Goal: Information Seeking & Learning: Find contact information

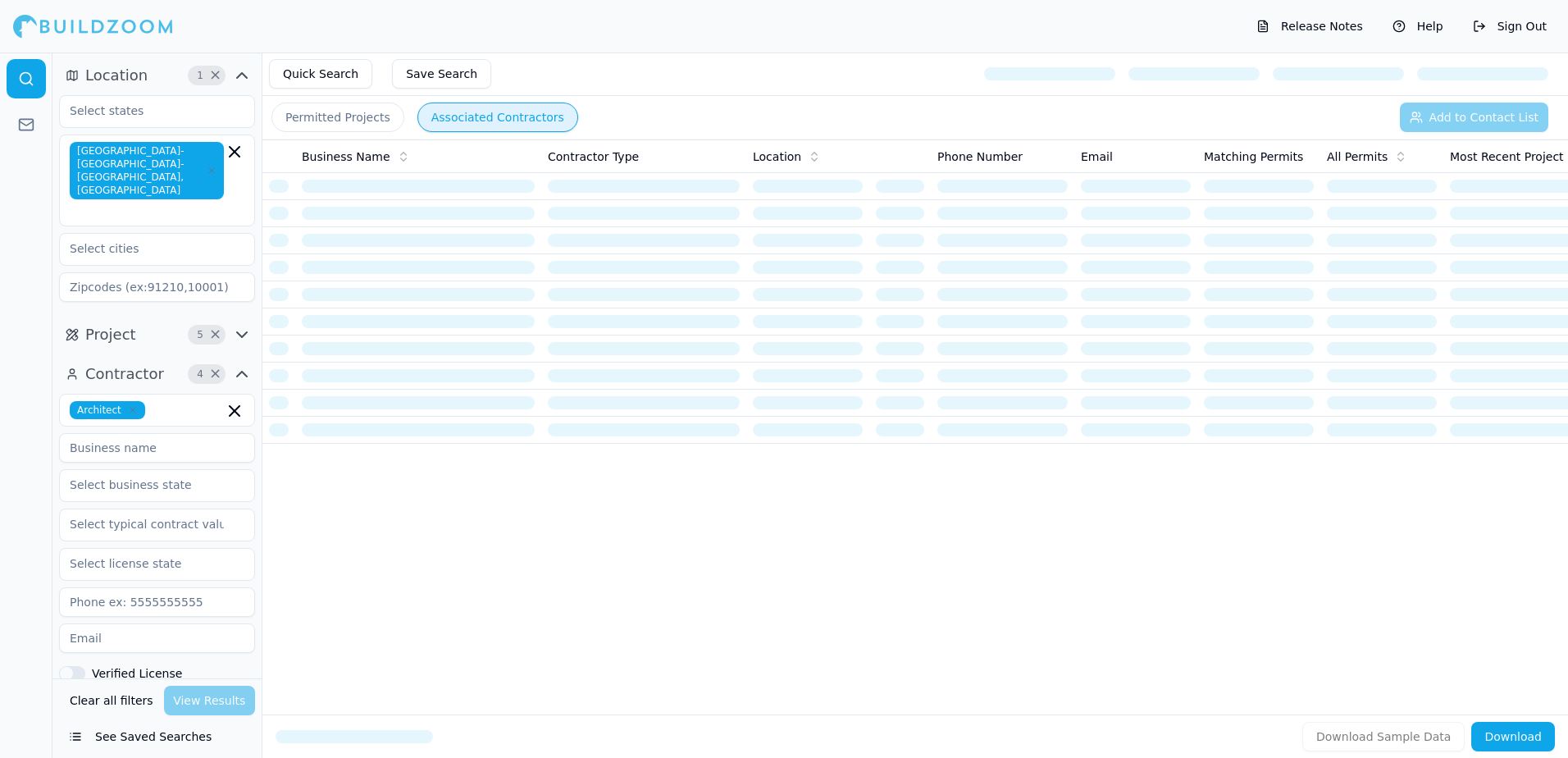
click at [330, 113] on button "Permitted Projects" at bounding box center [338, 116] width 133 height 30
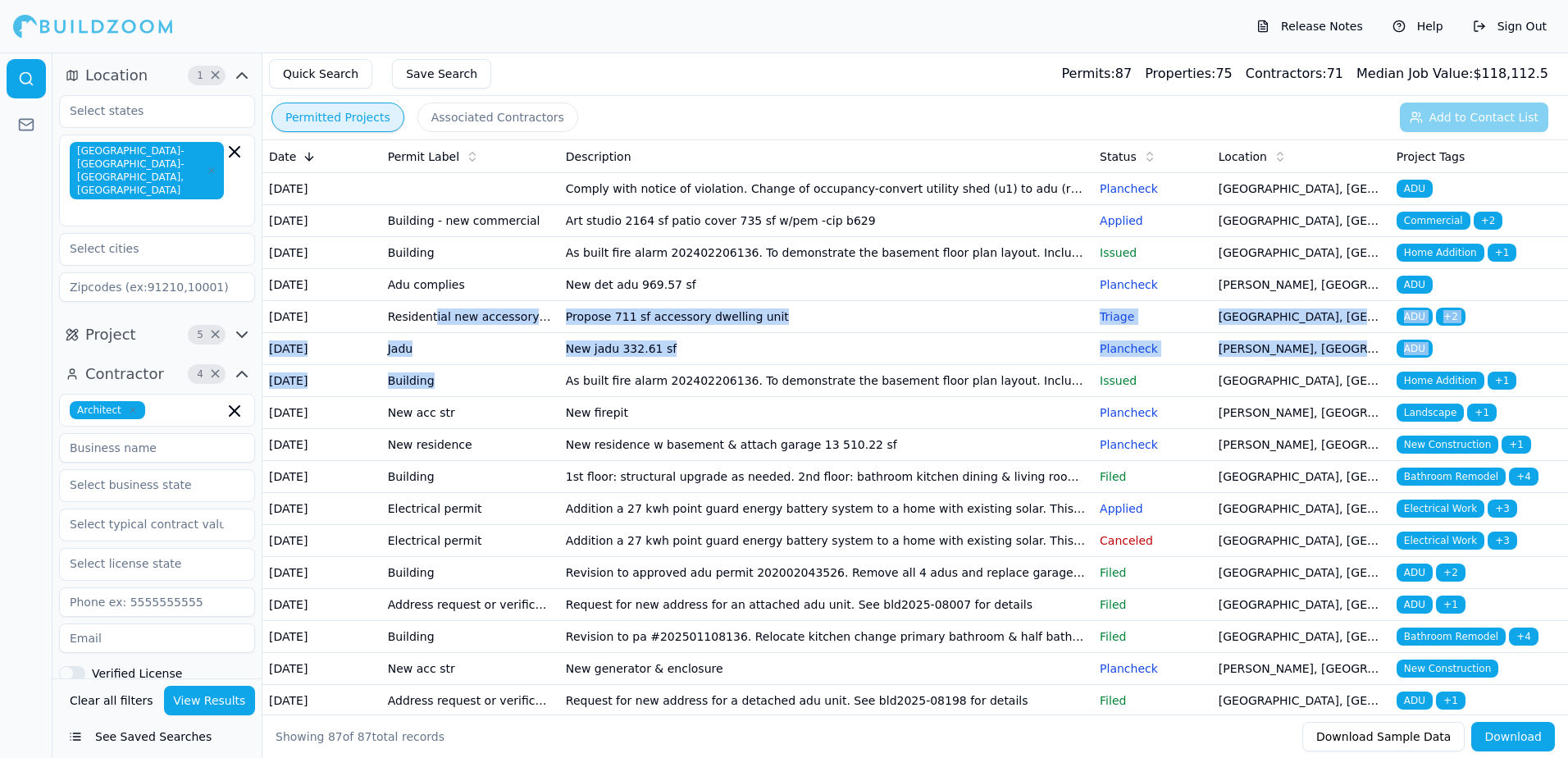
drag, startPoint x: 430, startPoint y: 367, endPoint x: 437, endPoint y: 436, distance: 69.4
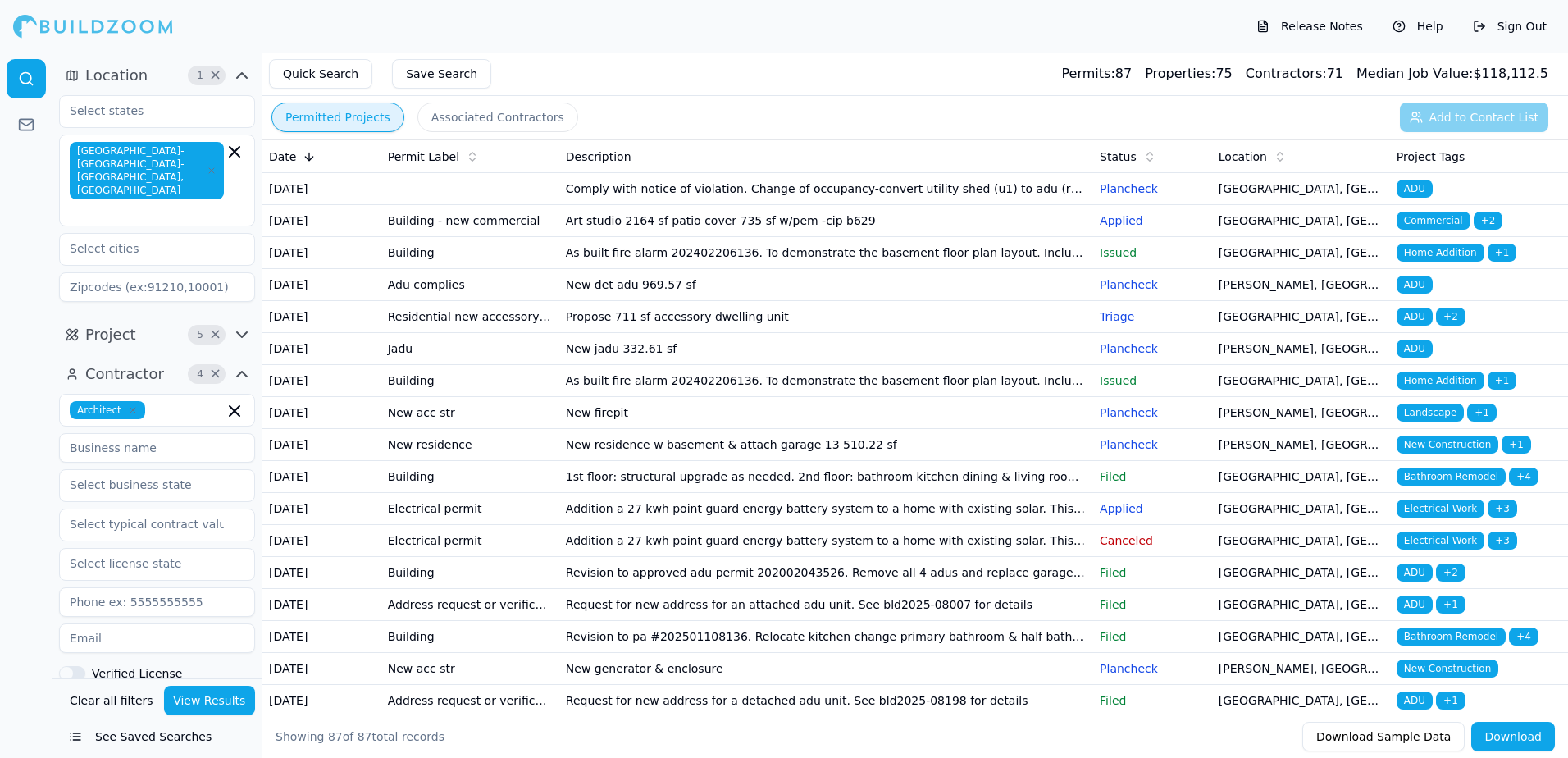
click at [659, 14] on div "Release Notes Help Sign Out" at bounding box center [784, 26] width 1568 height 52
click at [1415, 183] on span "ADU" at bounding box center [1414, 188] width 36 height 18
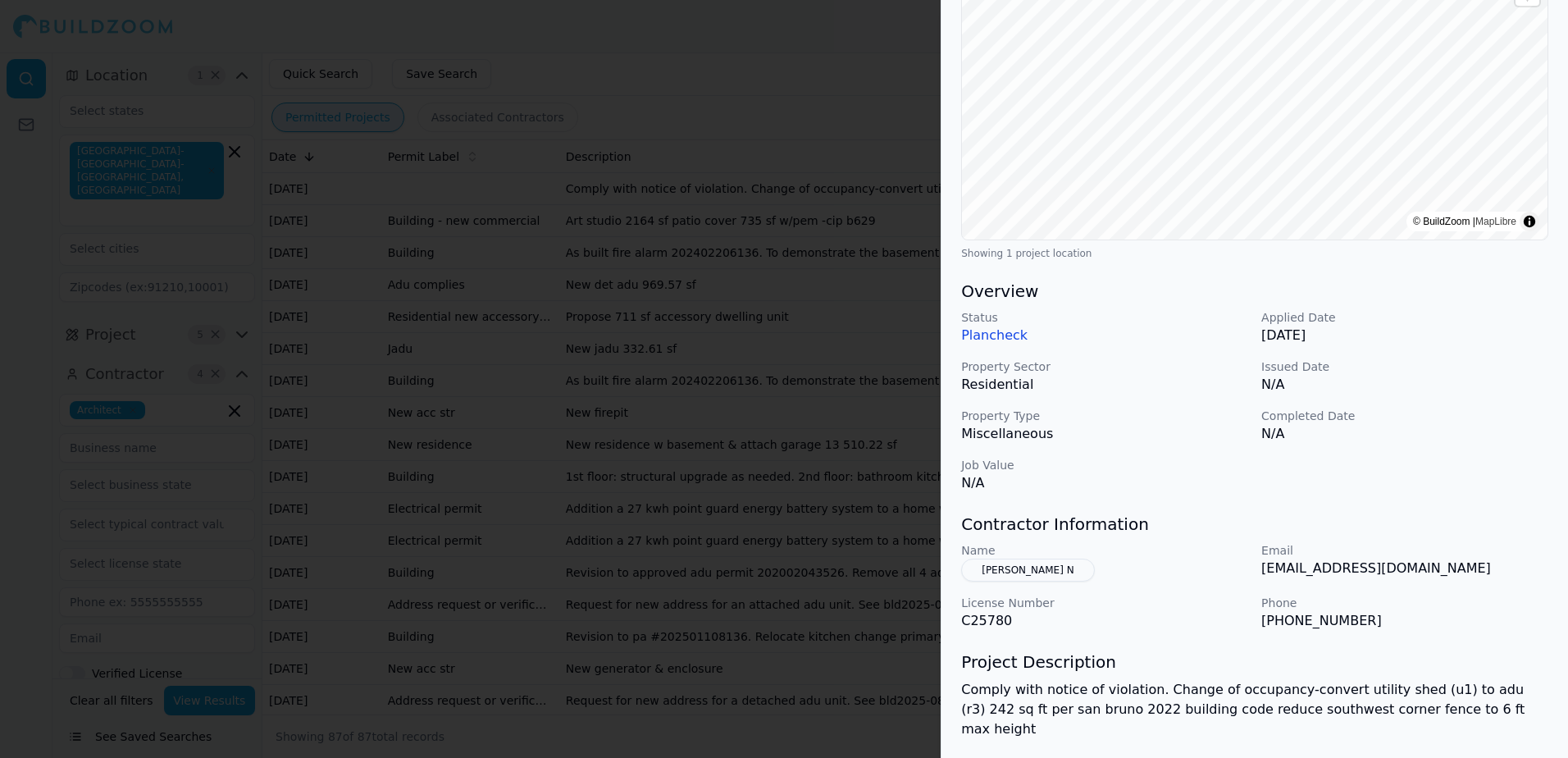
scroll to position [246, 0]
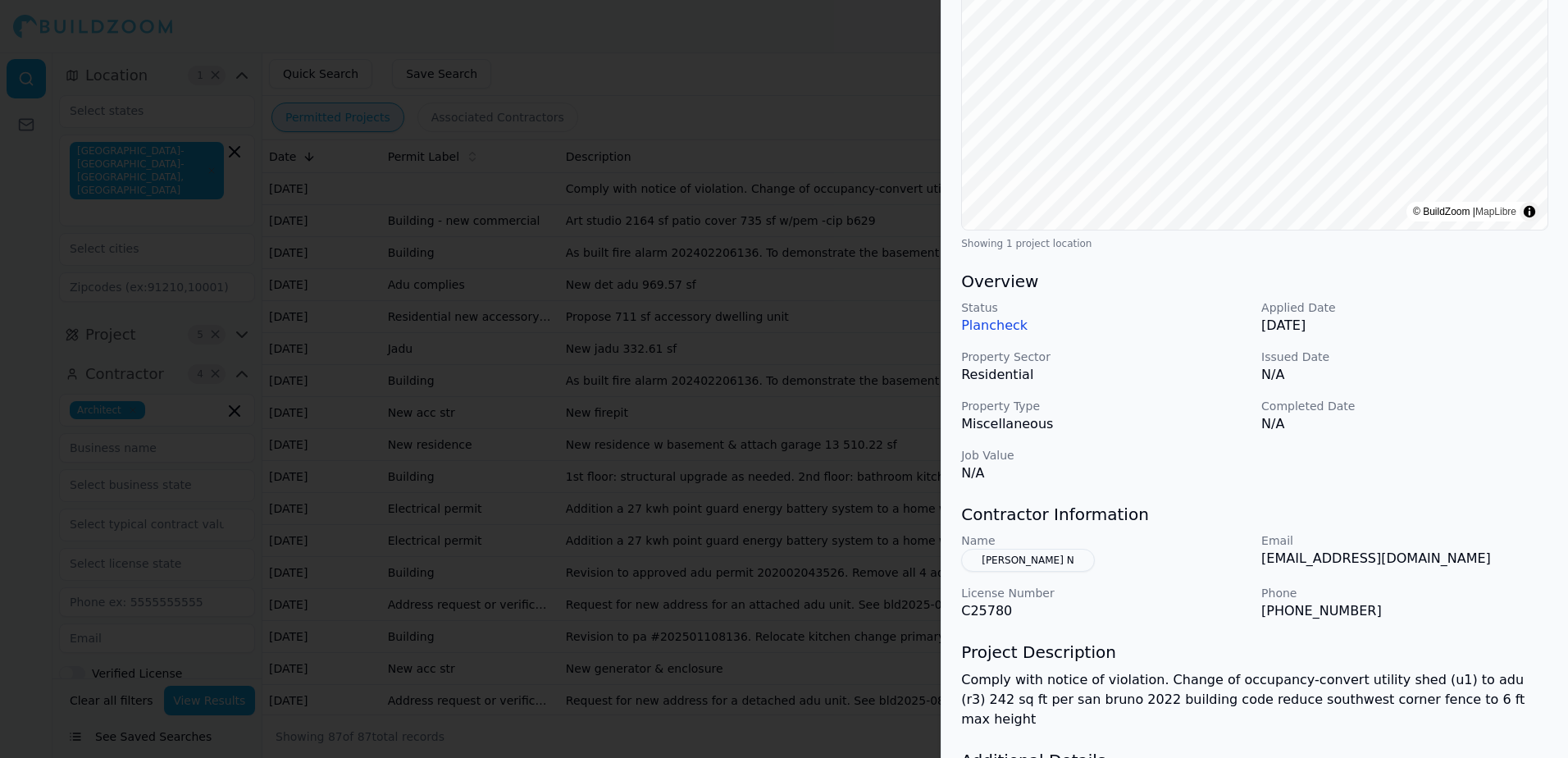
click at [1002, 558] on button "[PERSON_NAME] N" at bounding box center [1027, 560] width 133 height 23
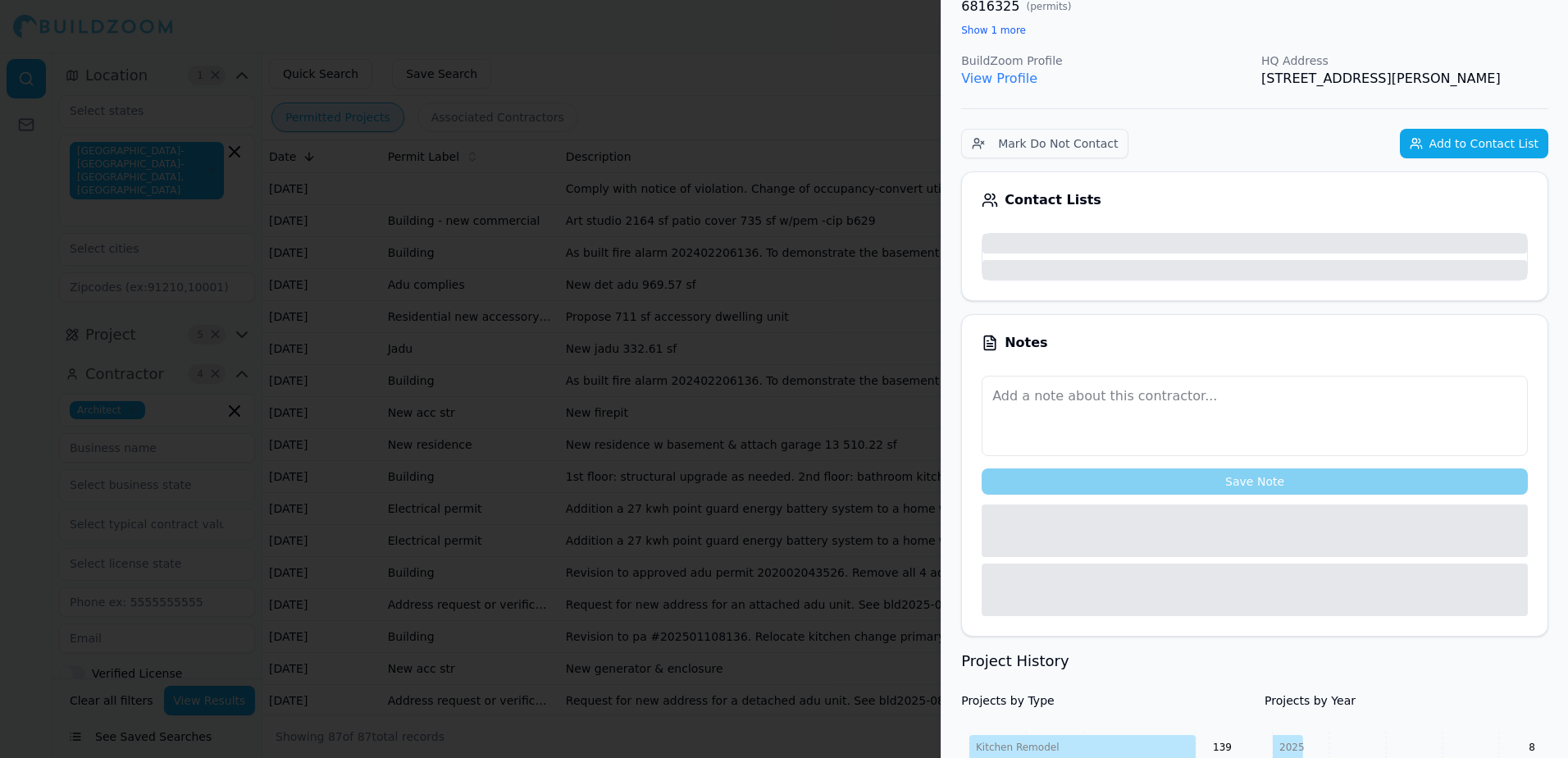
scroll to position [286, 0]
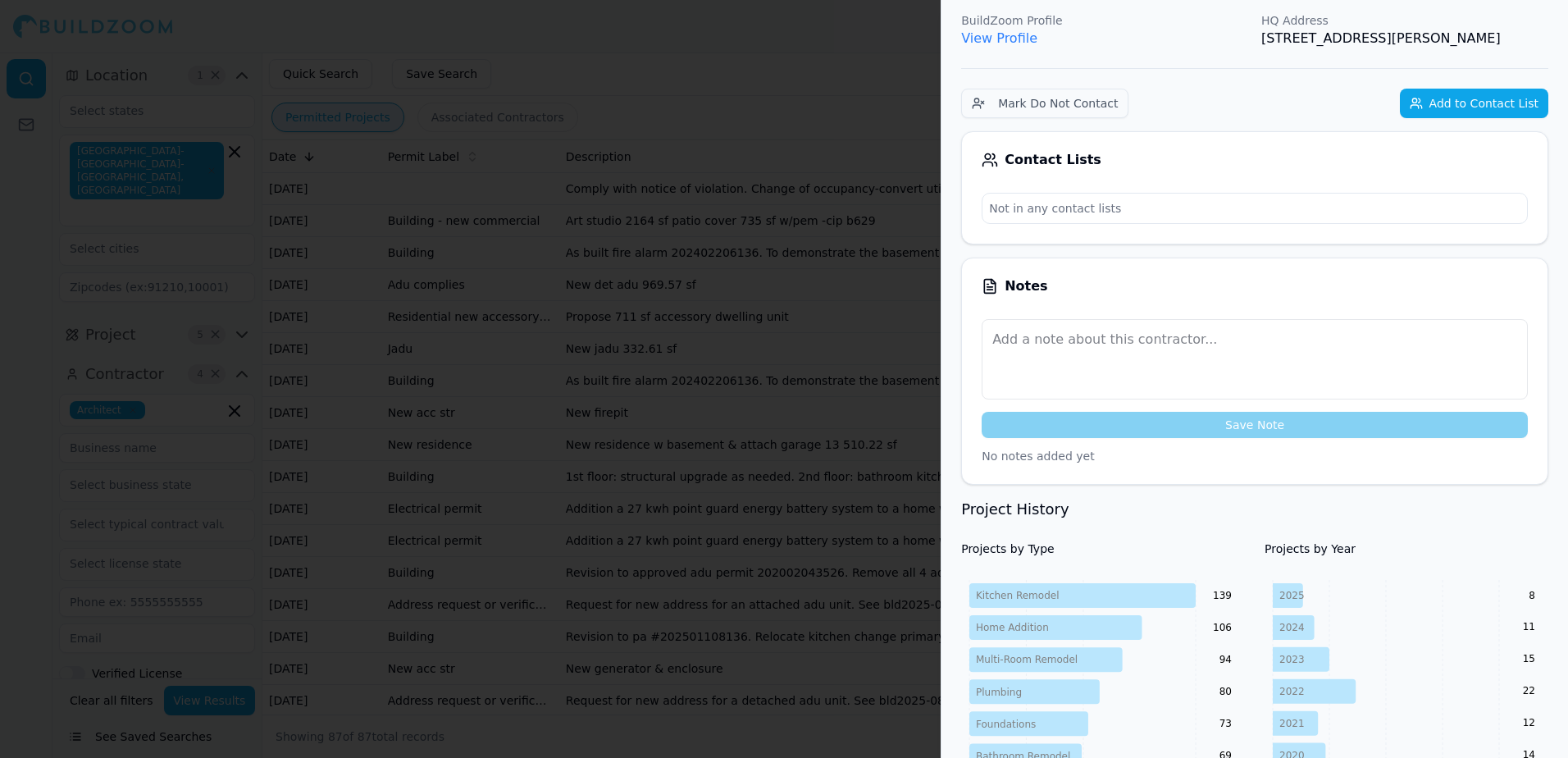
click at [1012, 41] on link "View Profile" at bounding box center [999, 38] width 76 height 15
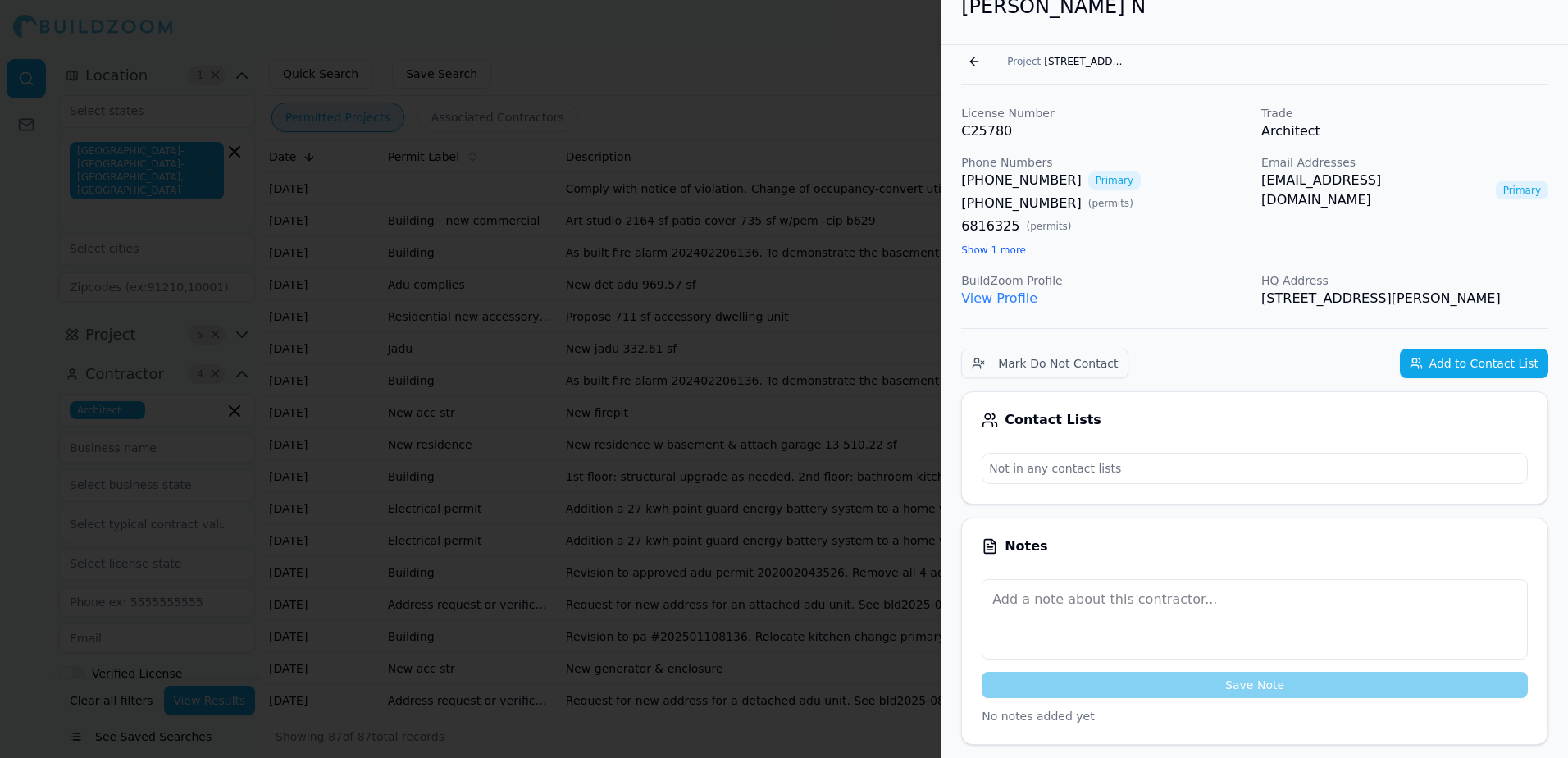
scroll to position [0, 0]
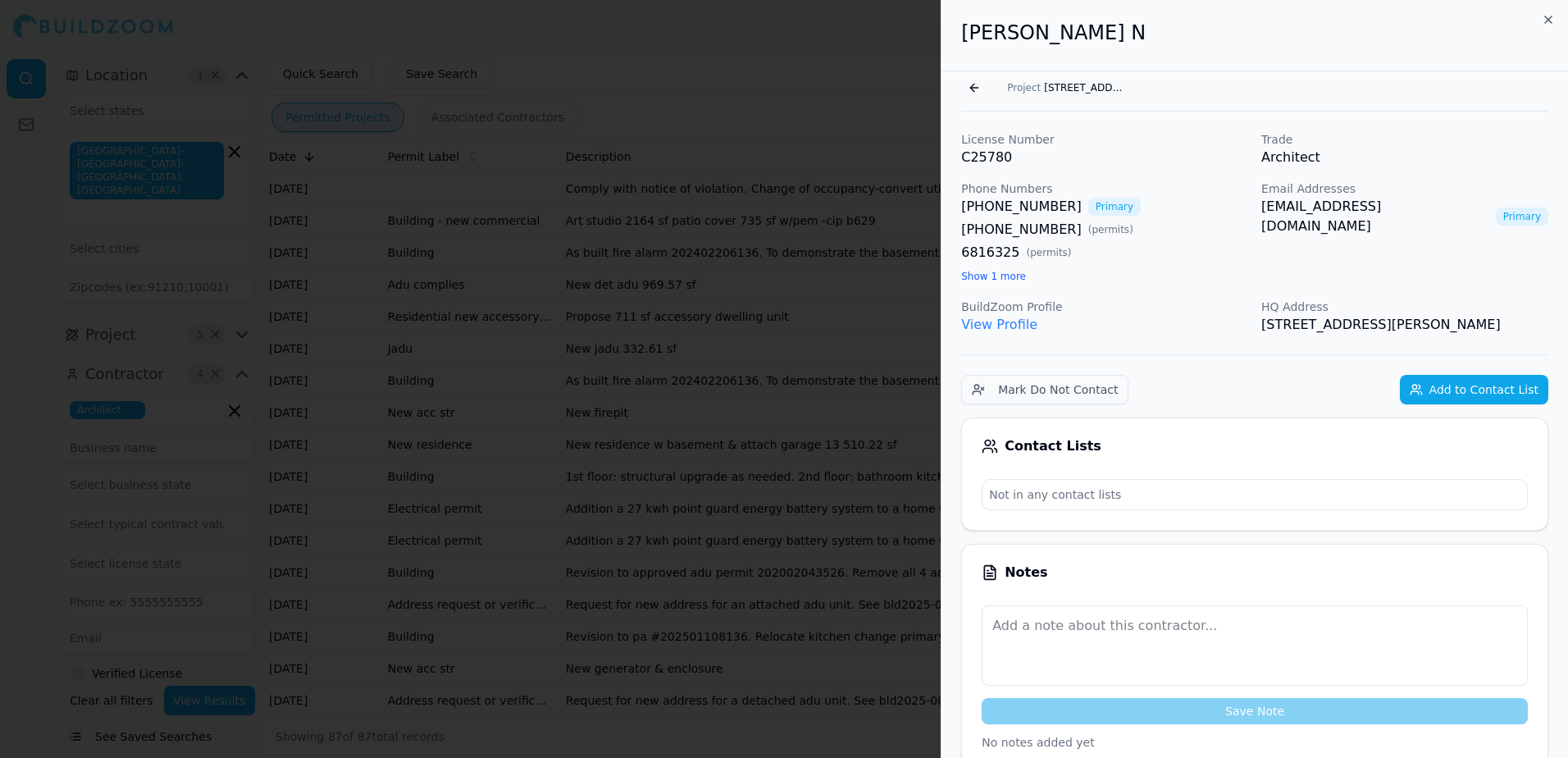
click at [973, 87] on button "Go back" at bounding box center [974, 87] width 26 height 26
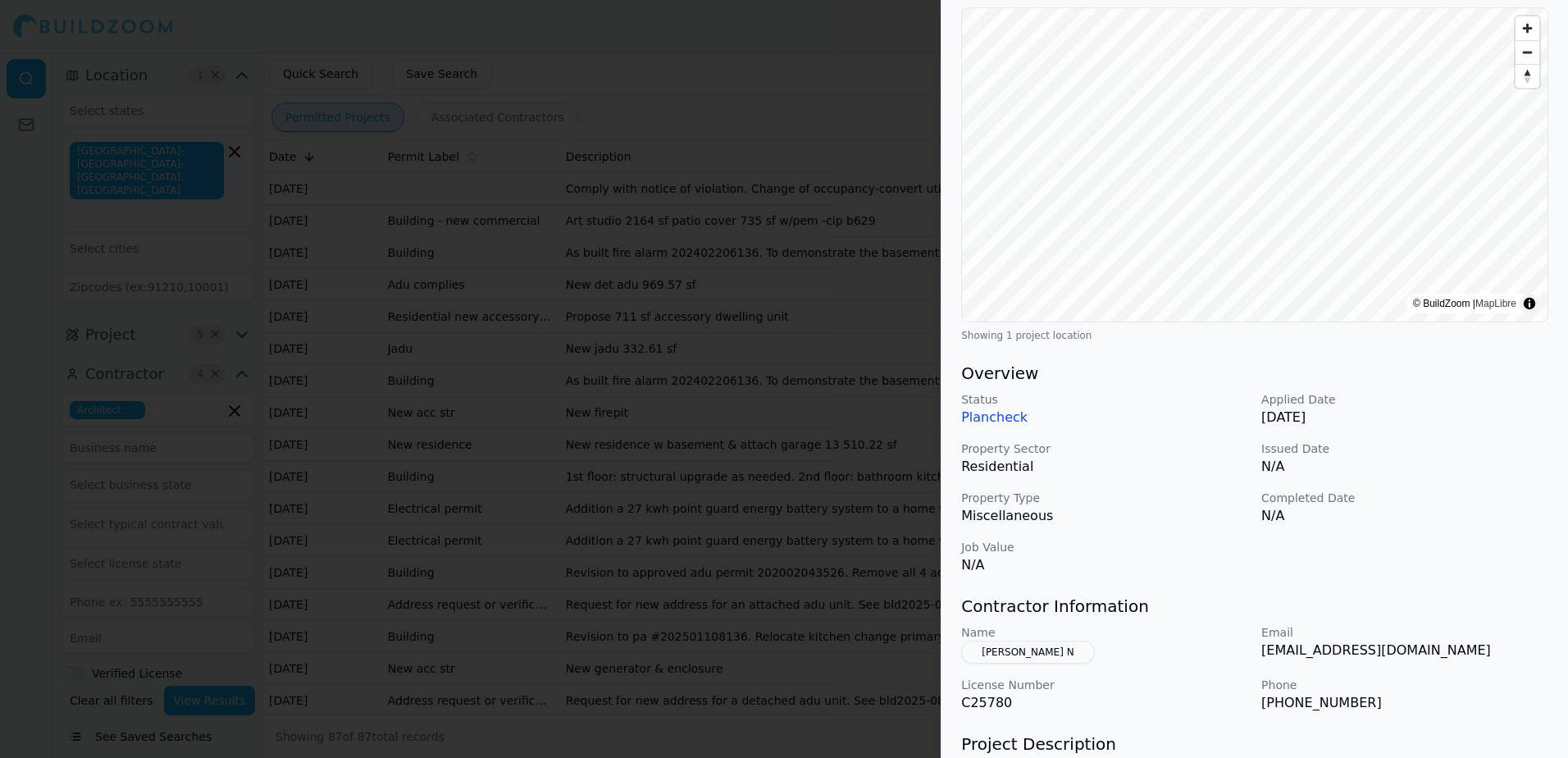
scroll to position [164, 0]
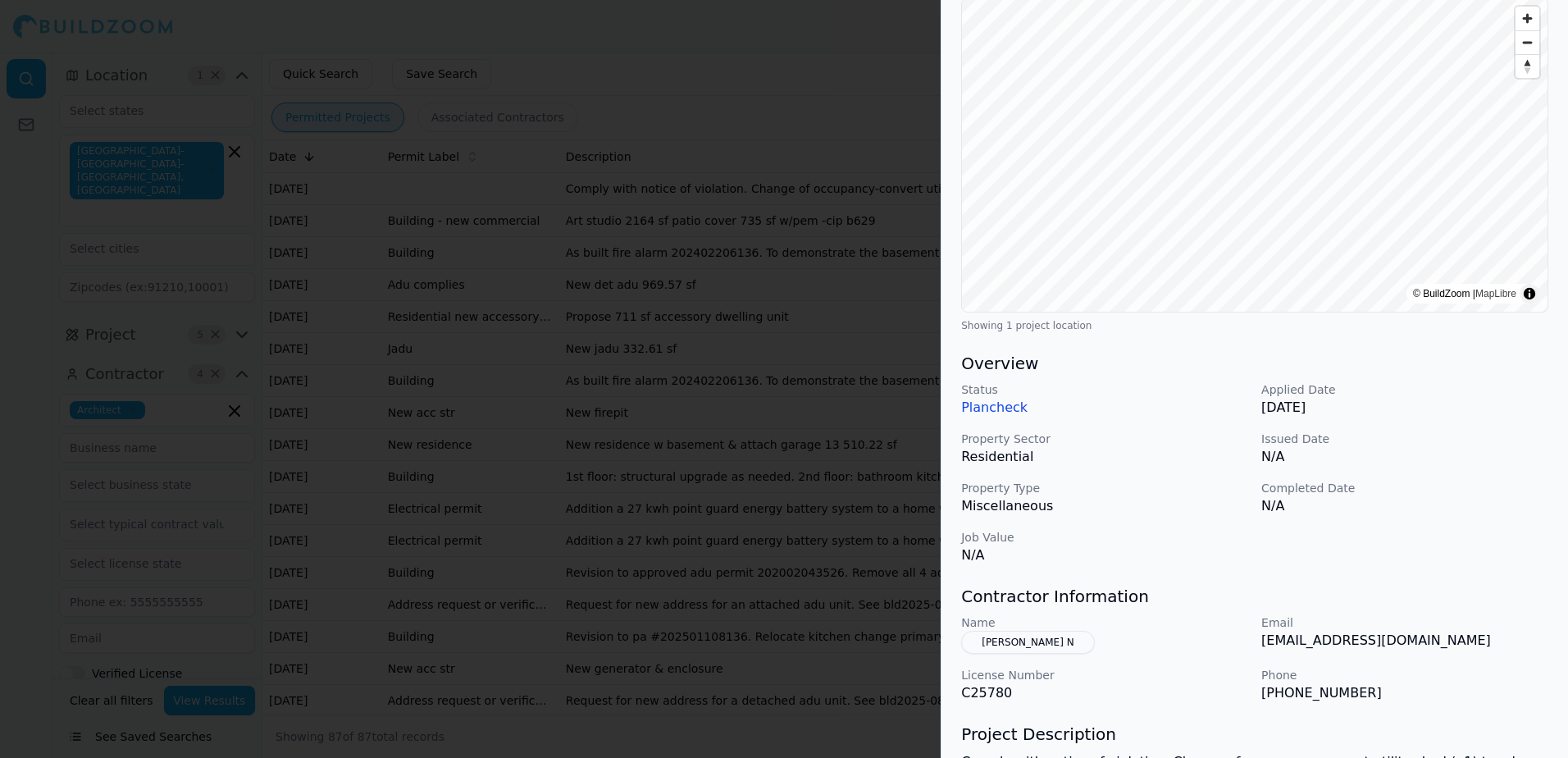
click at [1030, 642] on button "[PERSON_NAME] N" at bounding box center [1027, 642] width 133 height 23
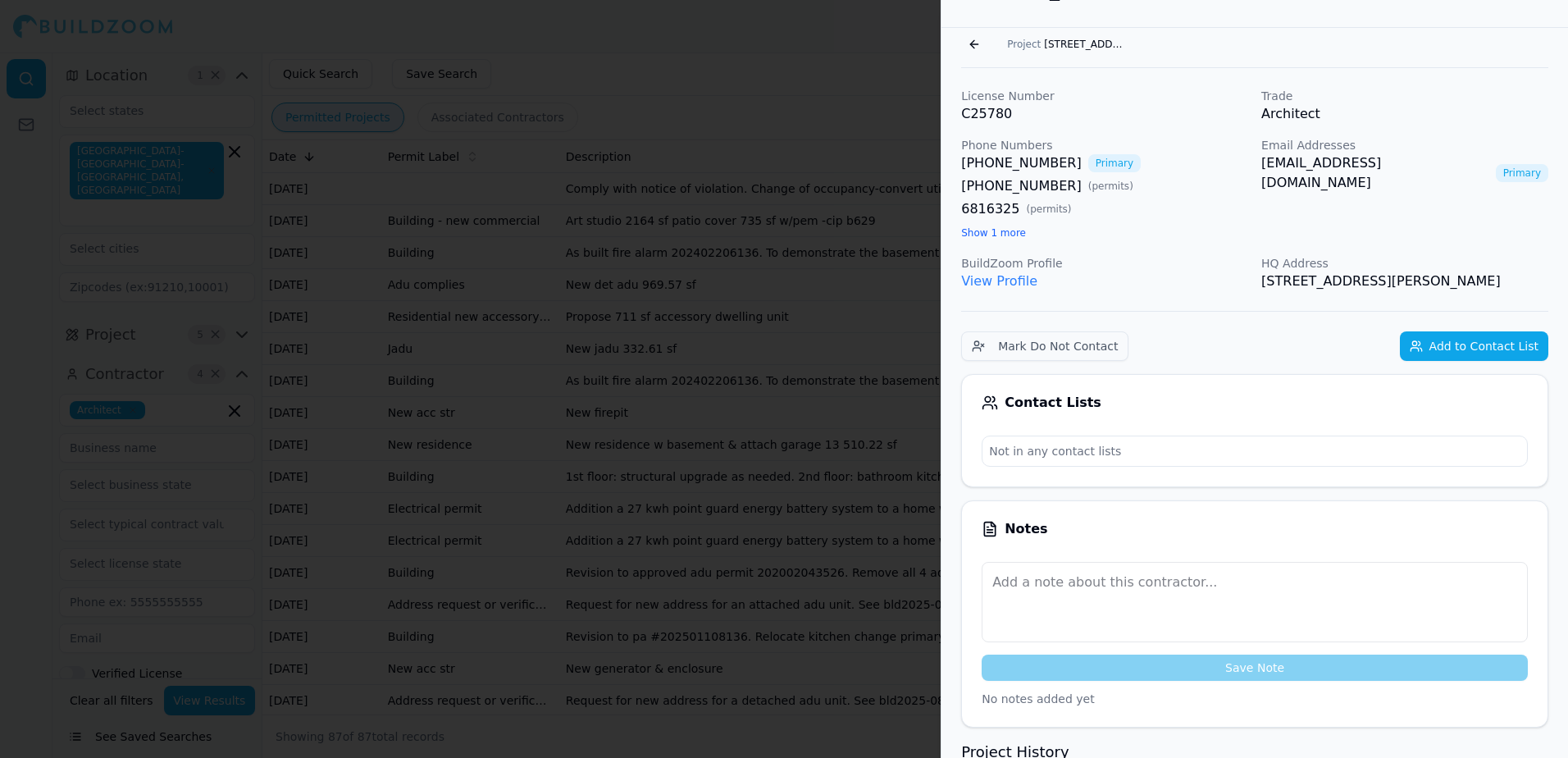
scroll to position [41, 0]
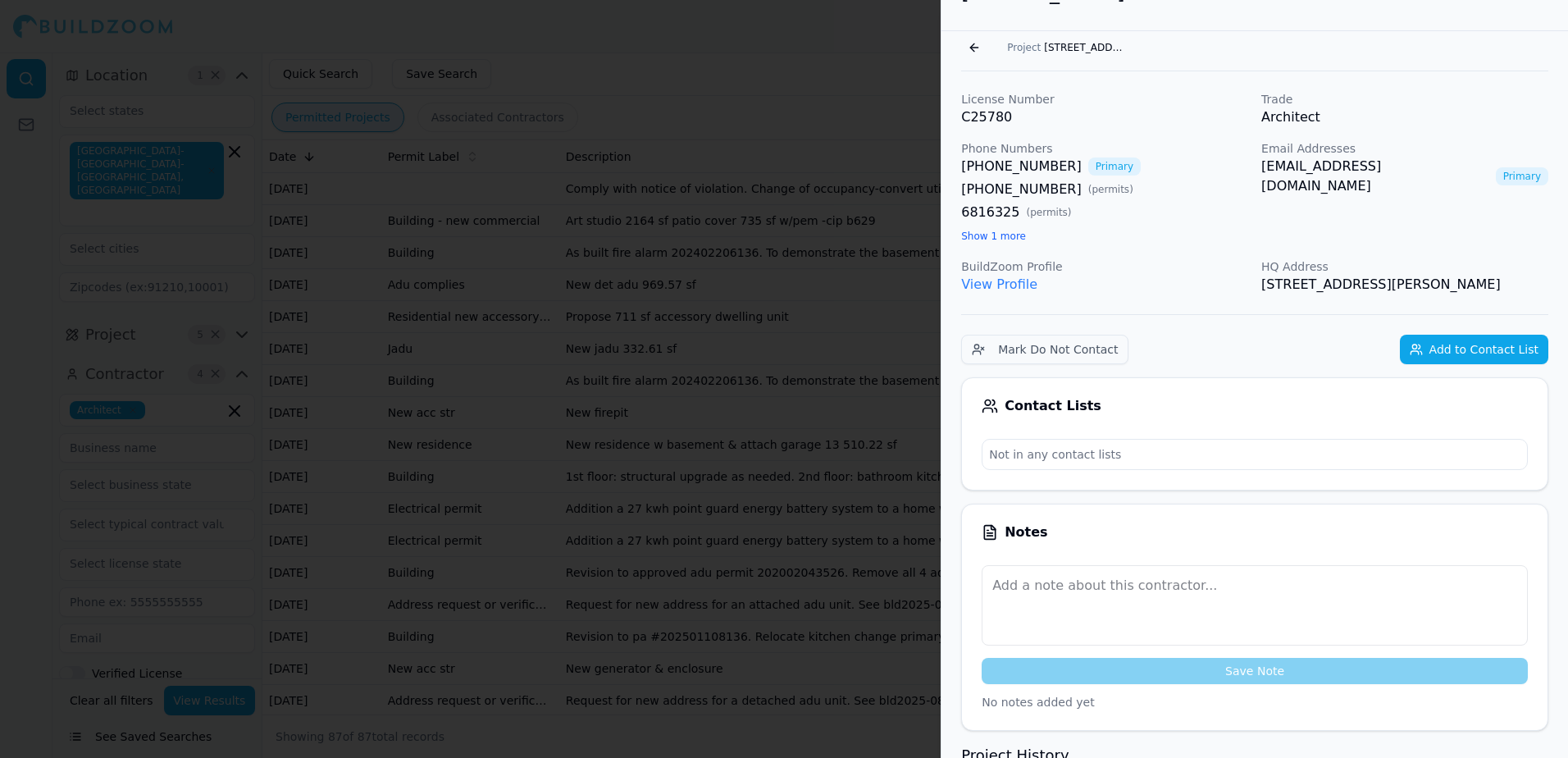
click at [1305, 170] on link "[EMAIL_ADDRESS][DOMAIN_NAME]" at bounding box center [1375, 176] width 228 height 40
click at [686, 65] on div at bounding box center [784, 379] width 1568 height 758
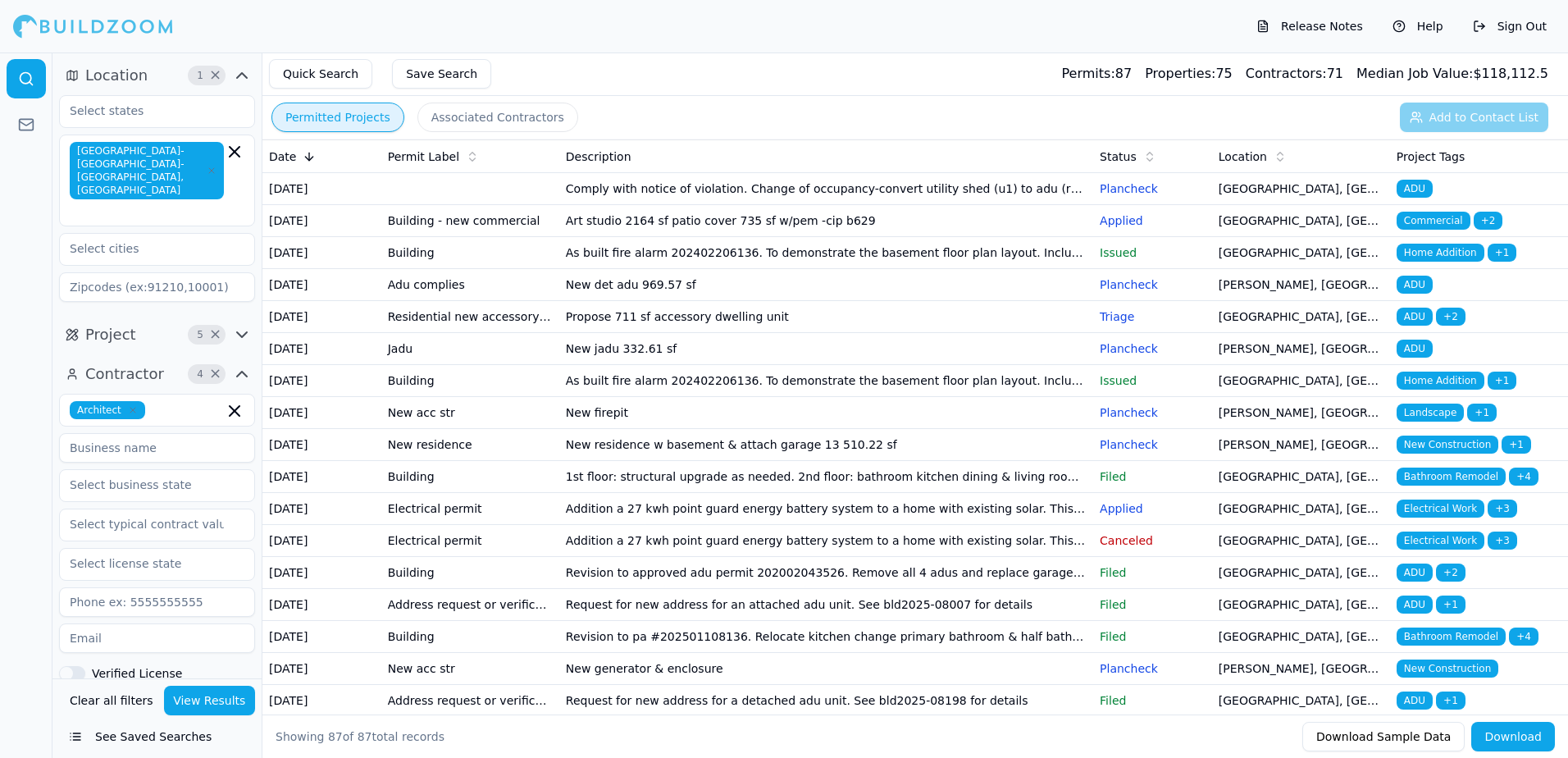
click at [1431, 230] on span "Commercial" at bounding box center [1433, 220] width 73 height 18
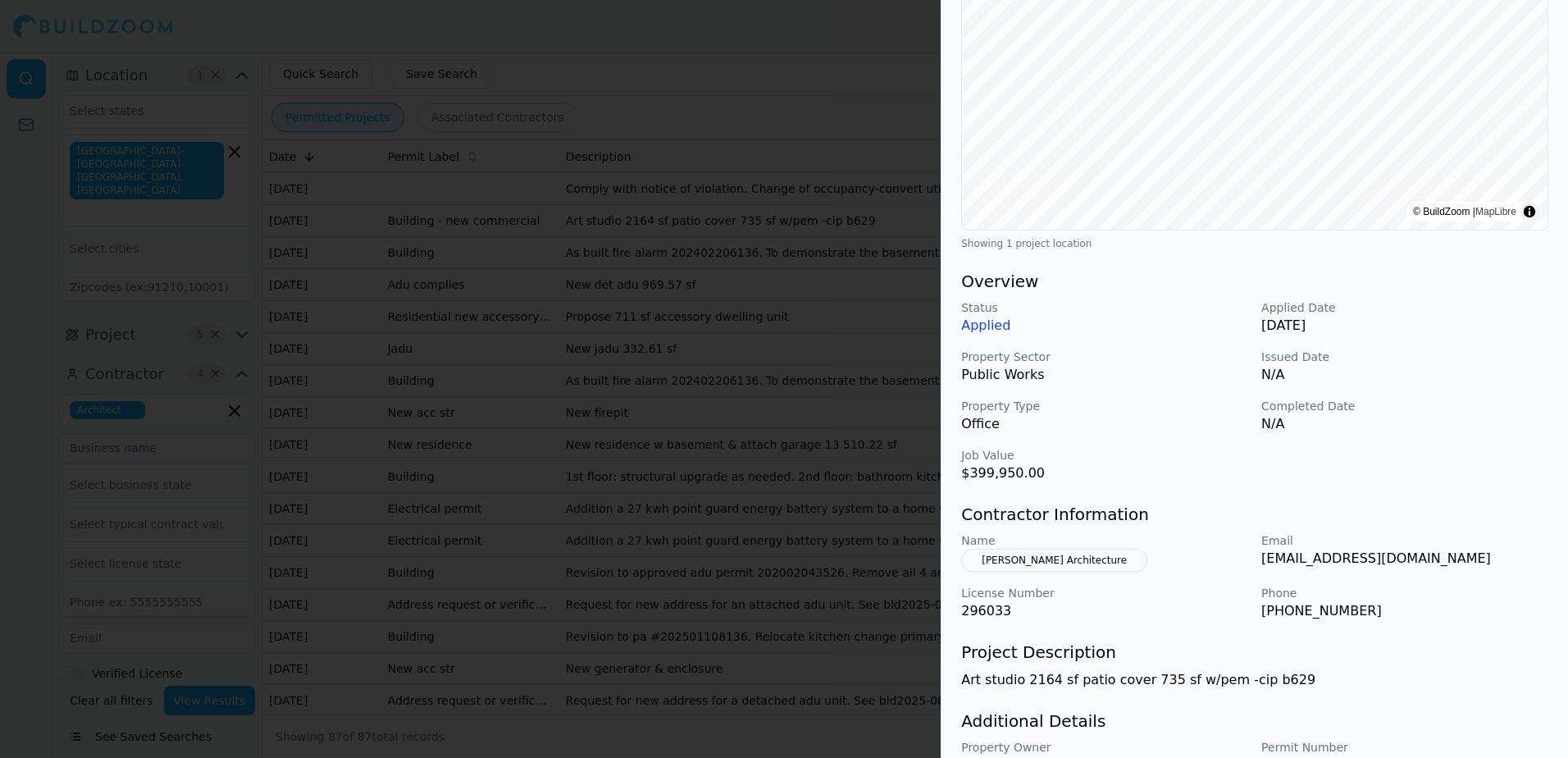
scroll to position [328, 0]
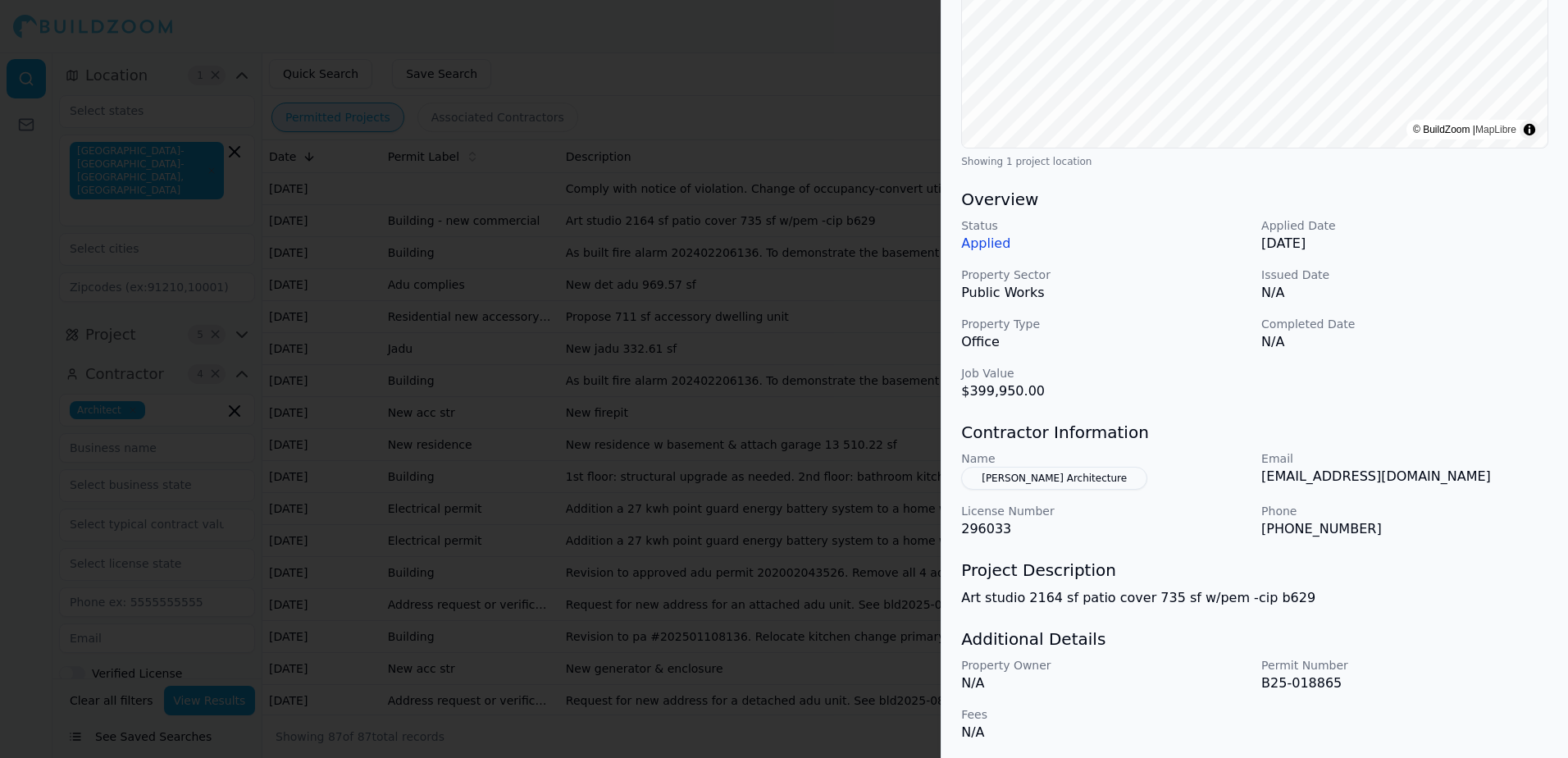
click at [1064, 479] on button "[PERSON_NAME] Architecture" at bounding box center [1054, 478] width 186 height 23
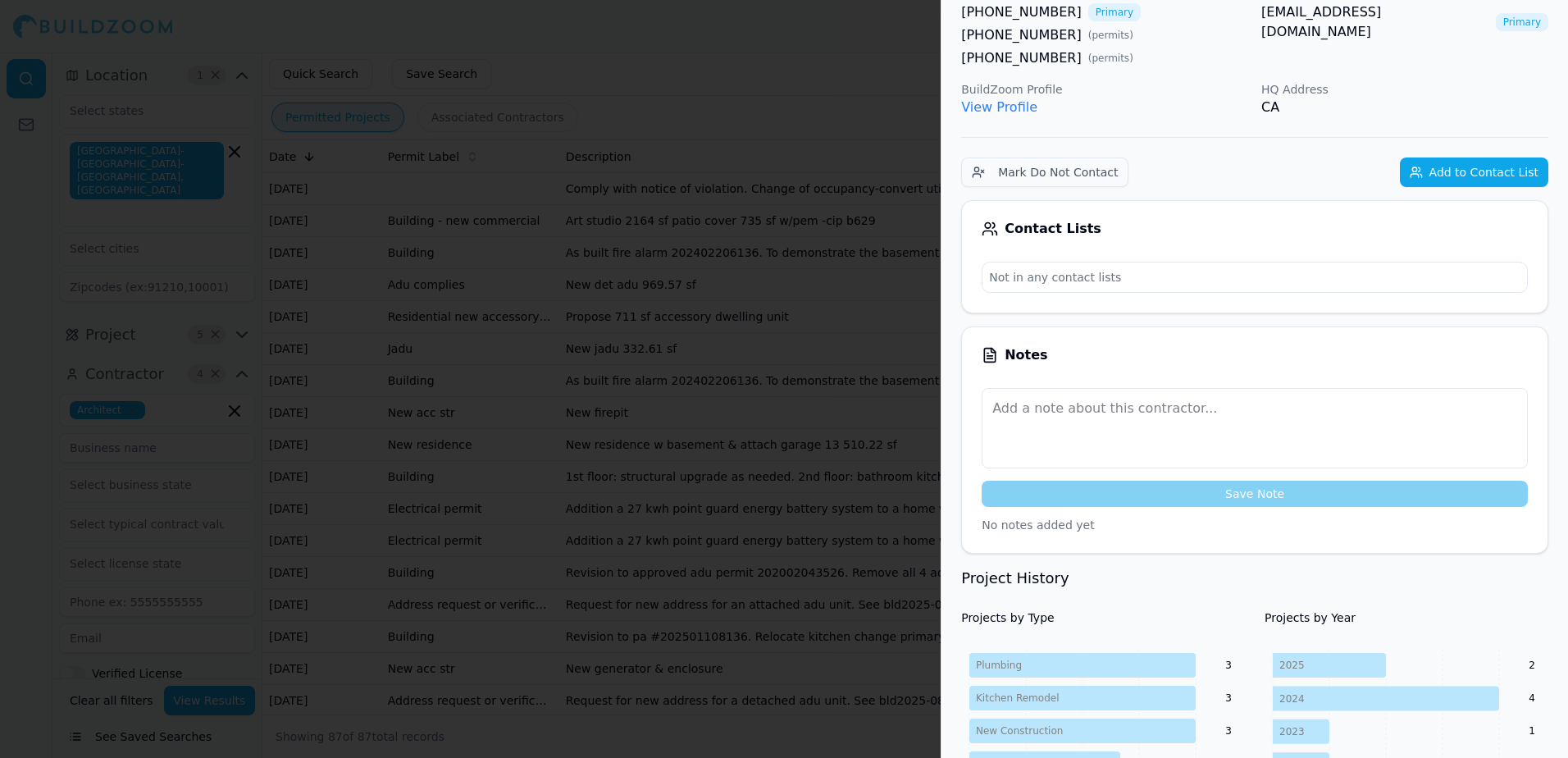
scroll to position [41, 0]
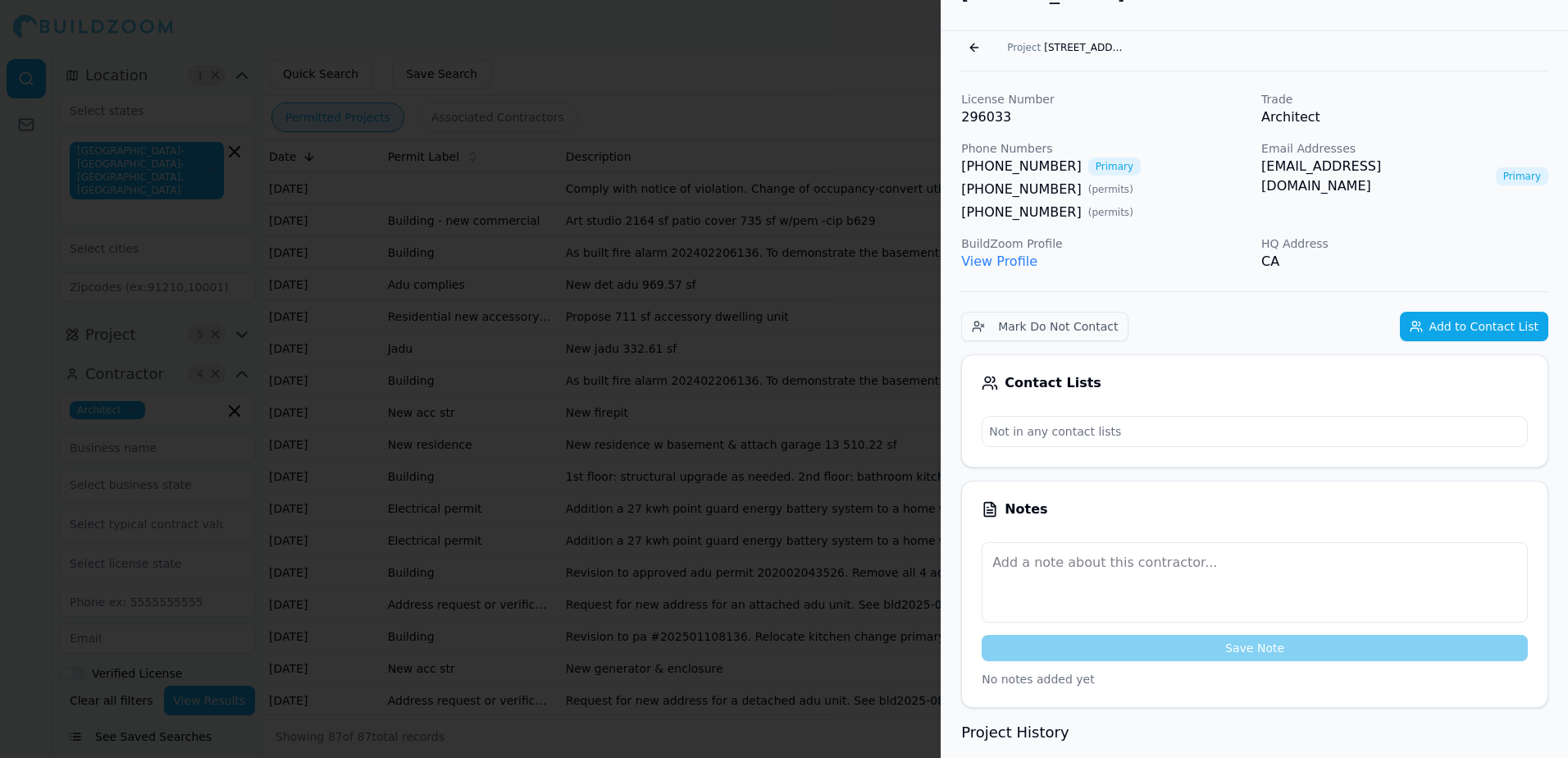
click at [1305, 165] on link "[EMAIL_ADDRESS][DOMAIN_NAME]" at bounding box center [1375, 176] width 228 height 40
click at [971, 48] on button "Go back" at bounding box center [974, 47] width 26 height 26
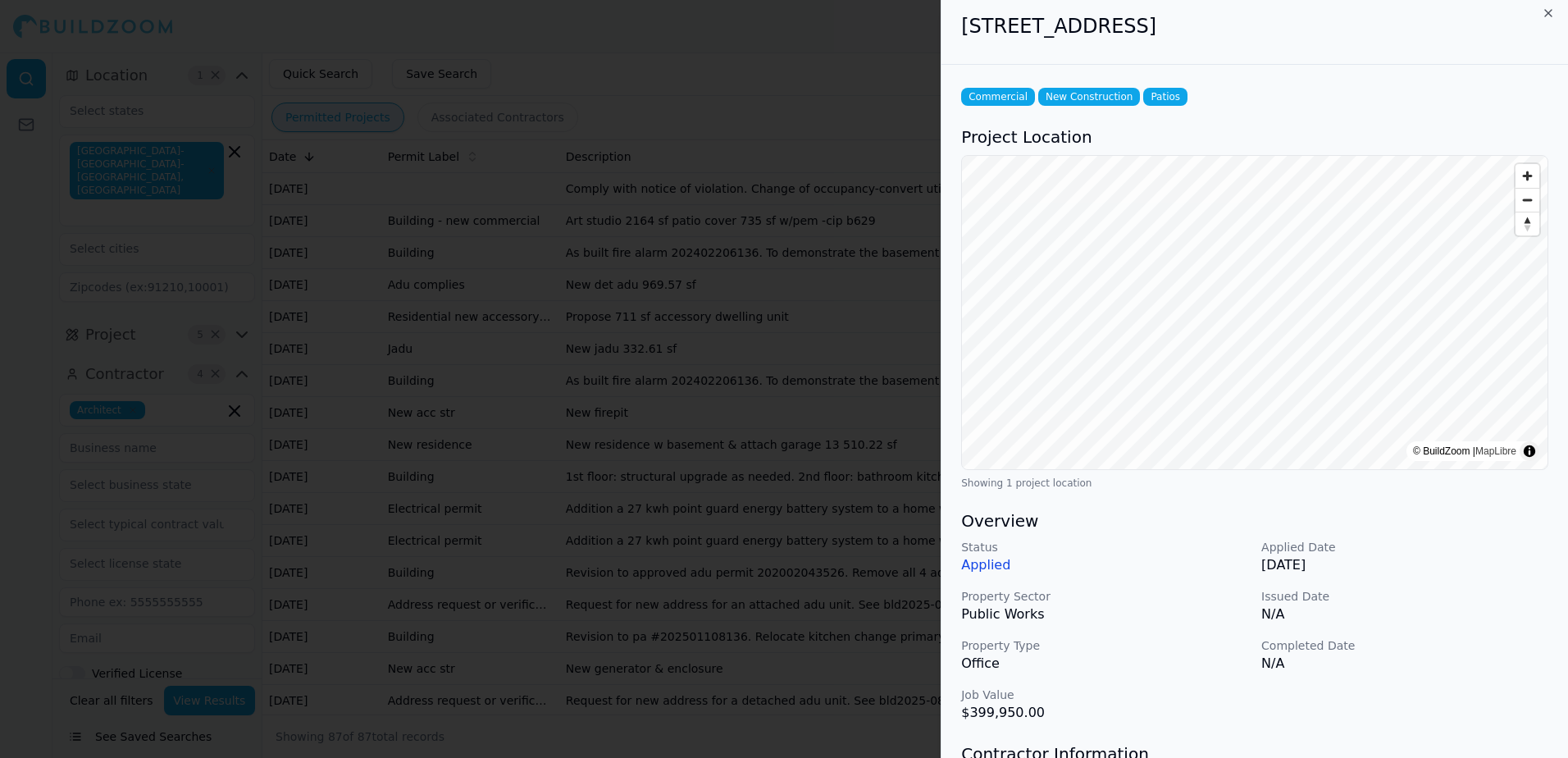
scroll to position [0, 0]
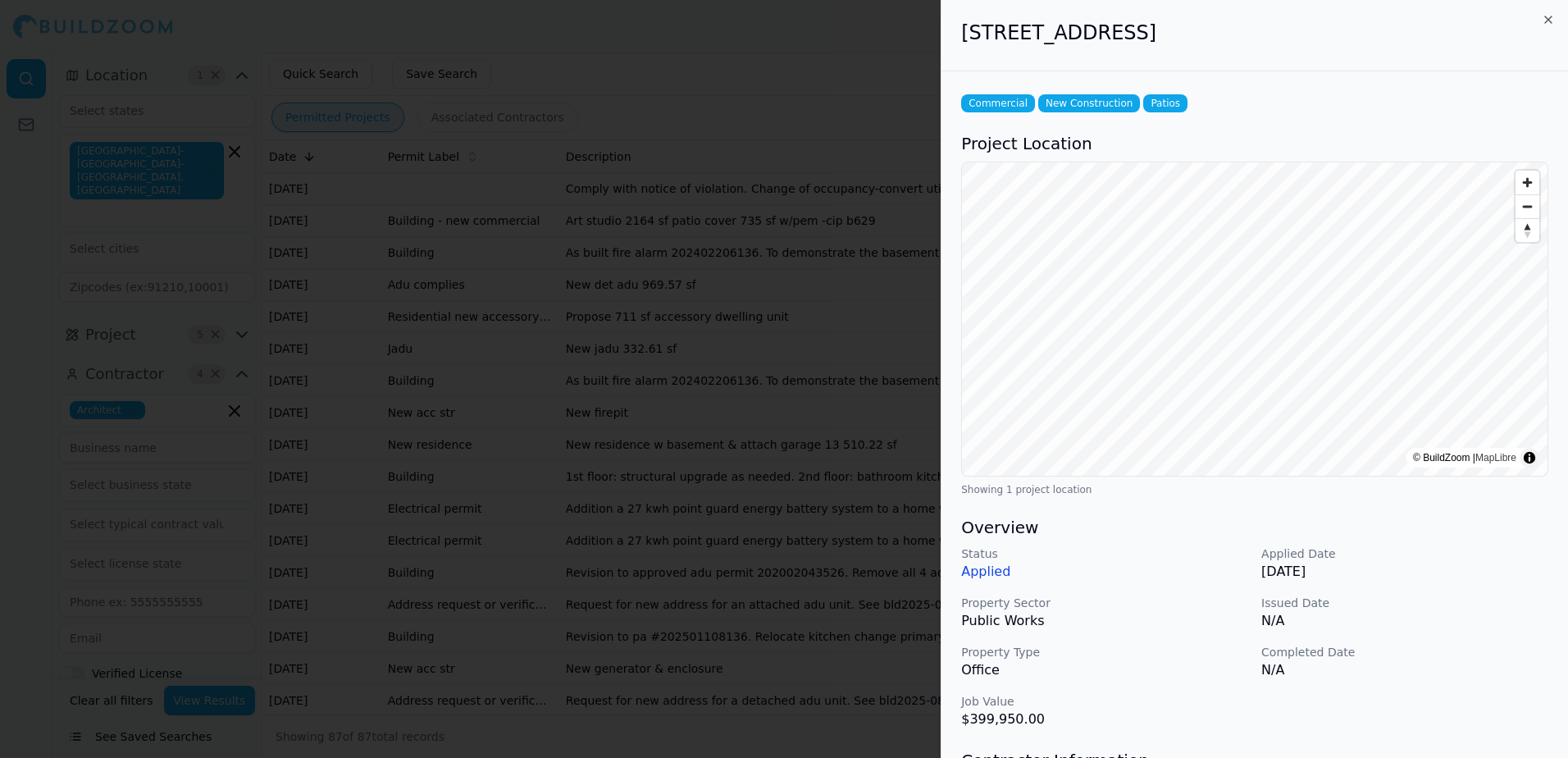
drag, startPoint x: 961, startPoint y: 29, endPoint x: 1258, endPoint y: 30, distance: 297.0
click at [1258, 30] on h2 "[STREET_ADDRESS]" at bounding box center [1254, 32] width 587 height 26
drag, startPoint x: 1258, startPoint y: 30, endPoint x: 1218, endPoint y: 30, distance: 40.0
copy h2 "[STREET_ADDRESS]"
click at [816, 58] on div at bounding box center [784, 379] width 1568 height 758
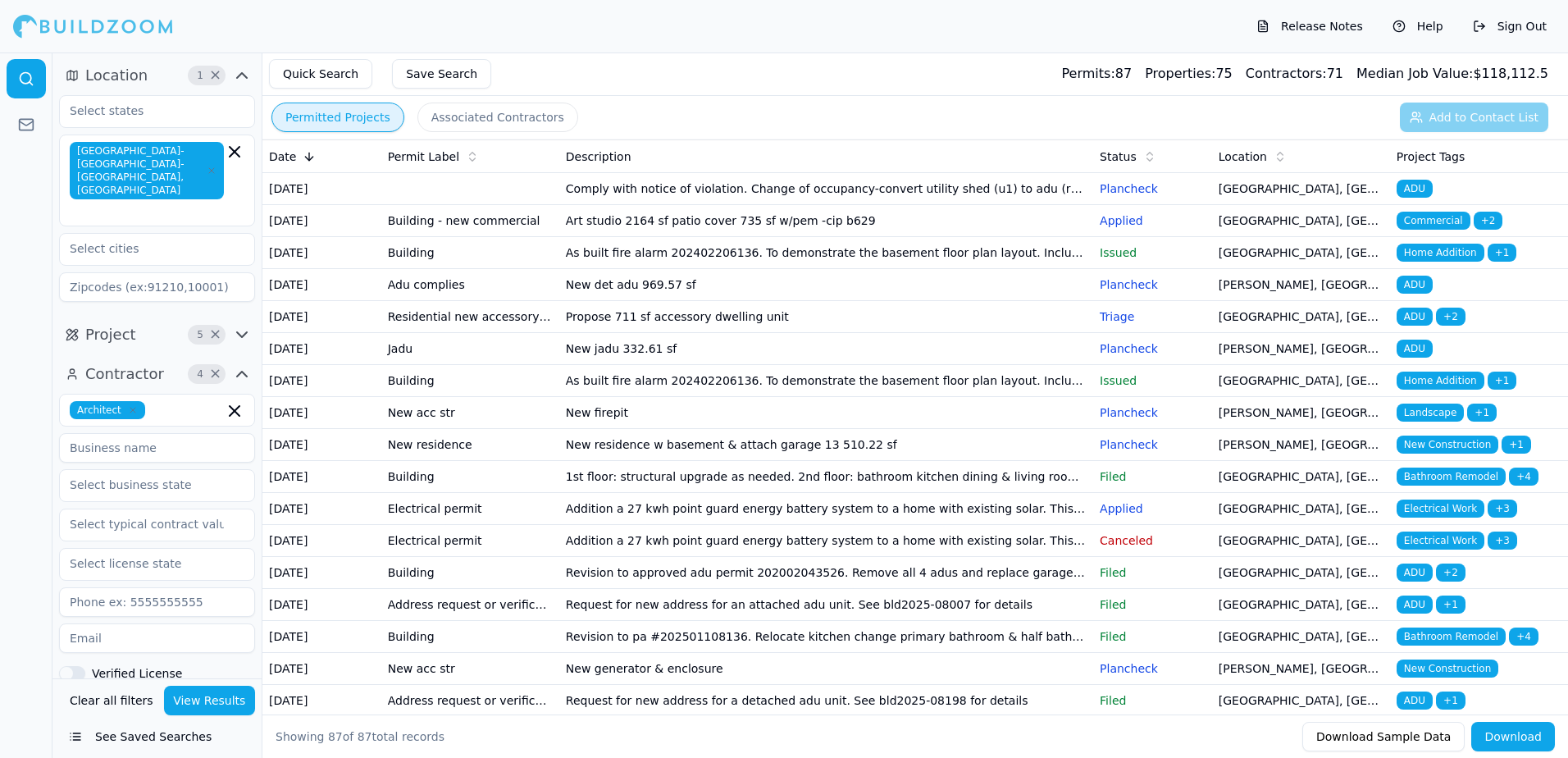
click at [1400, 262] on span "Home Addition" at bounding box center [1440, 252] width 88 height 18
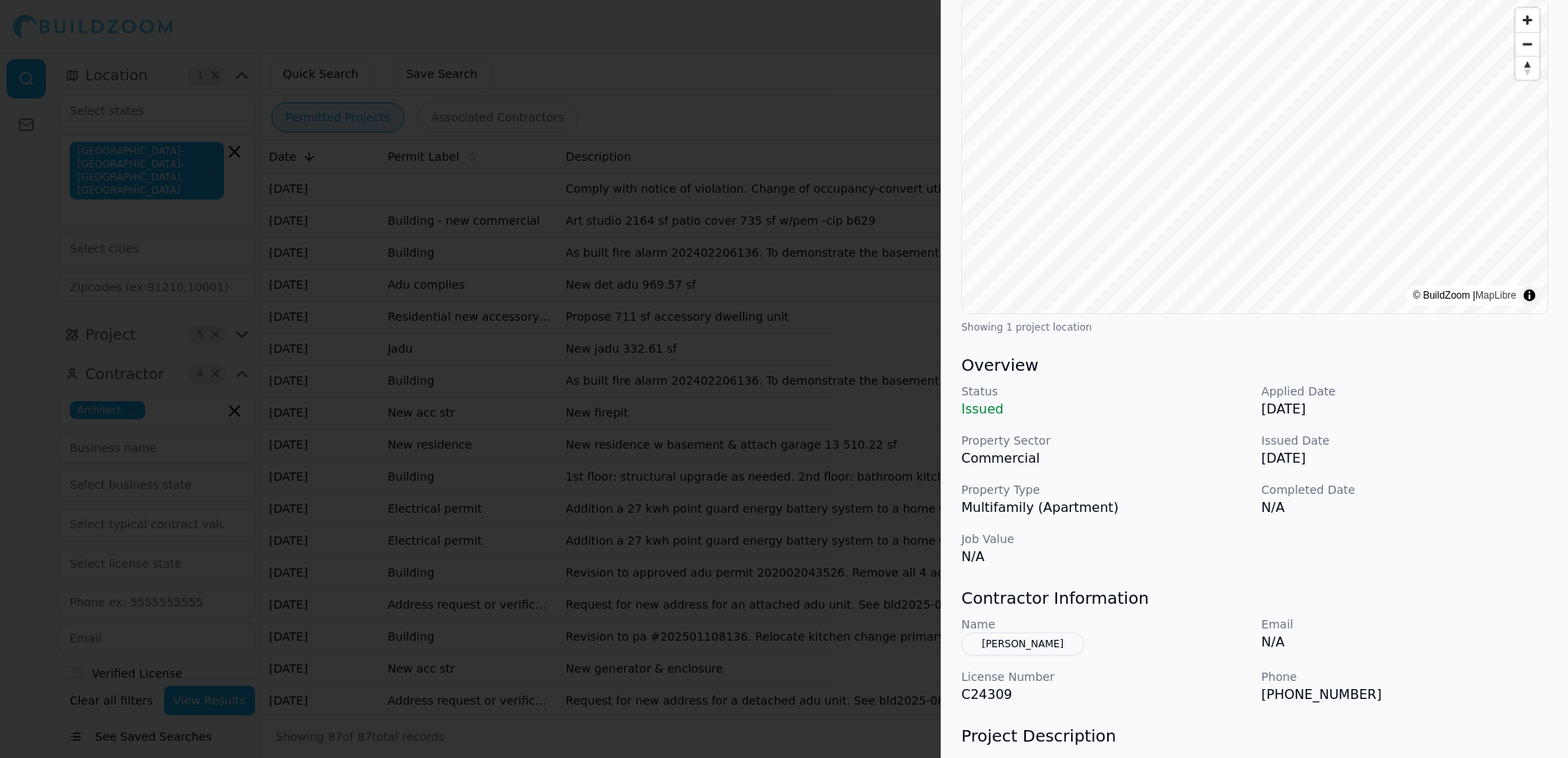
scroll to position [164, 0]
click at [1040, 643] on button "[PERSON_NAME]" at bounding box center [1023, 642] width 123 height 23
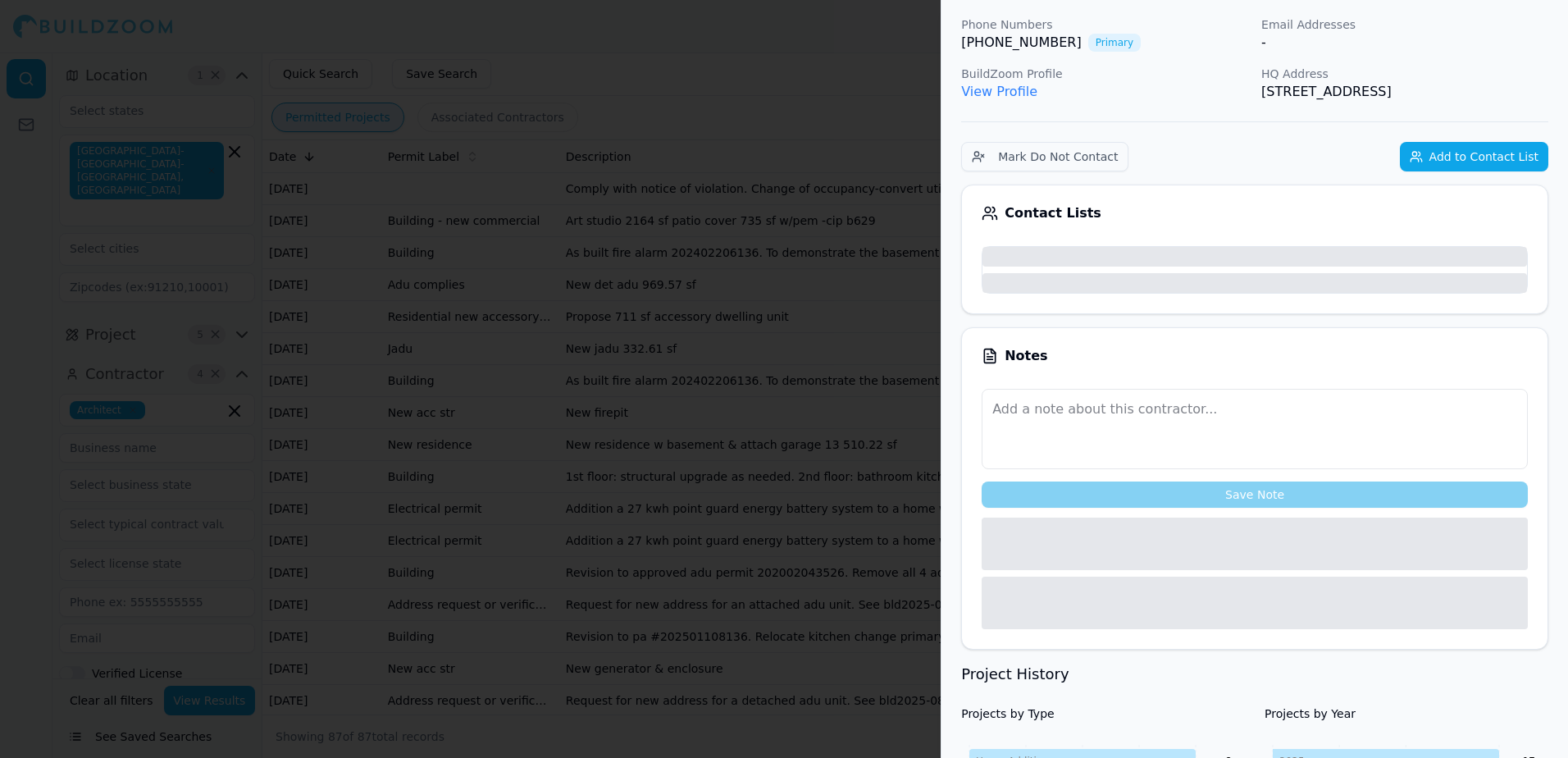
scroll to position [204, 0]
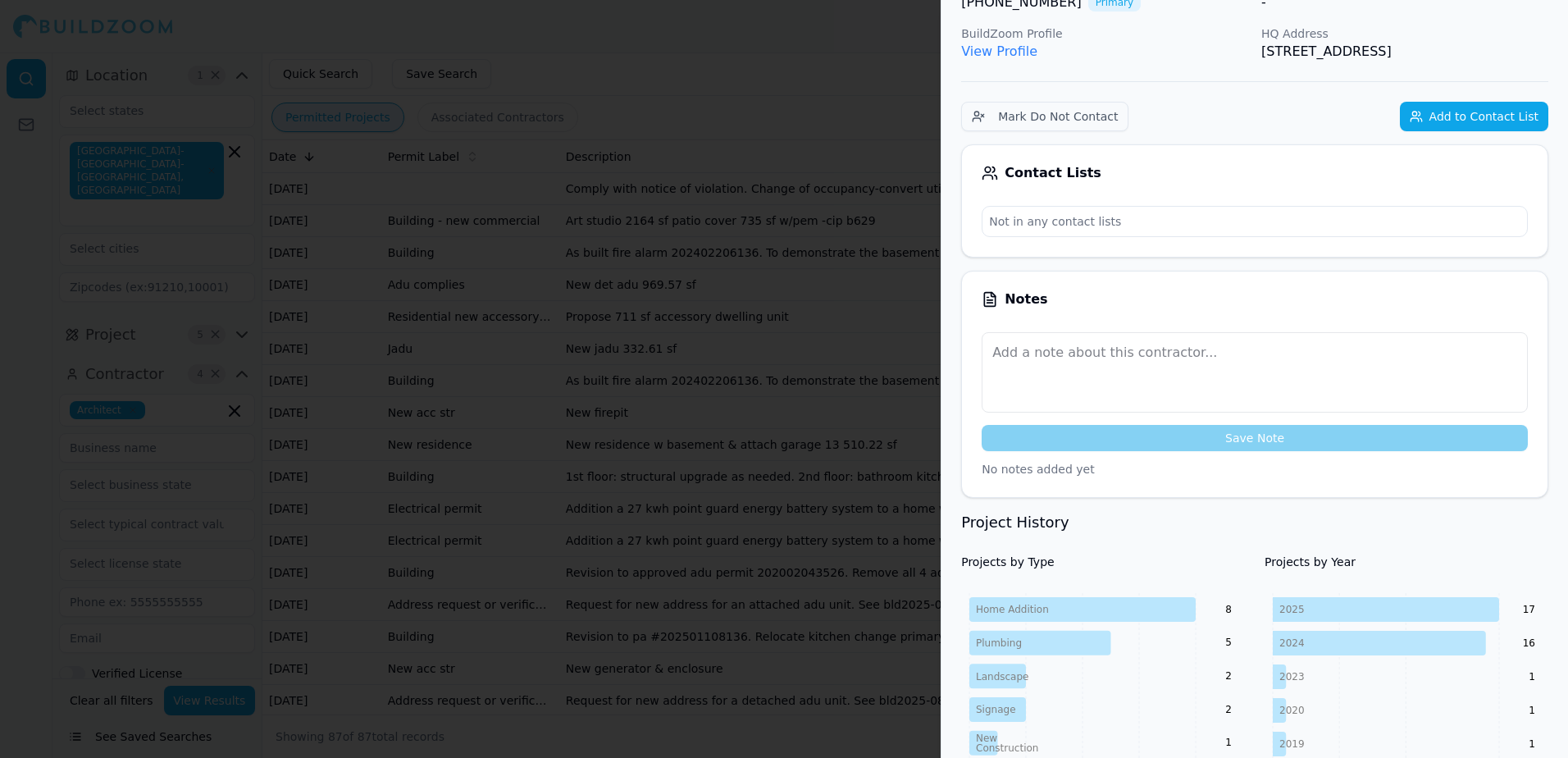
click at [1006, 53] on link "View Profile" at bounding box center [999, 51] width 76 height 15
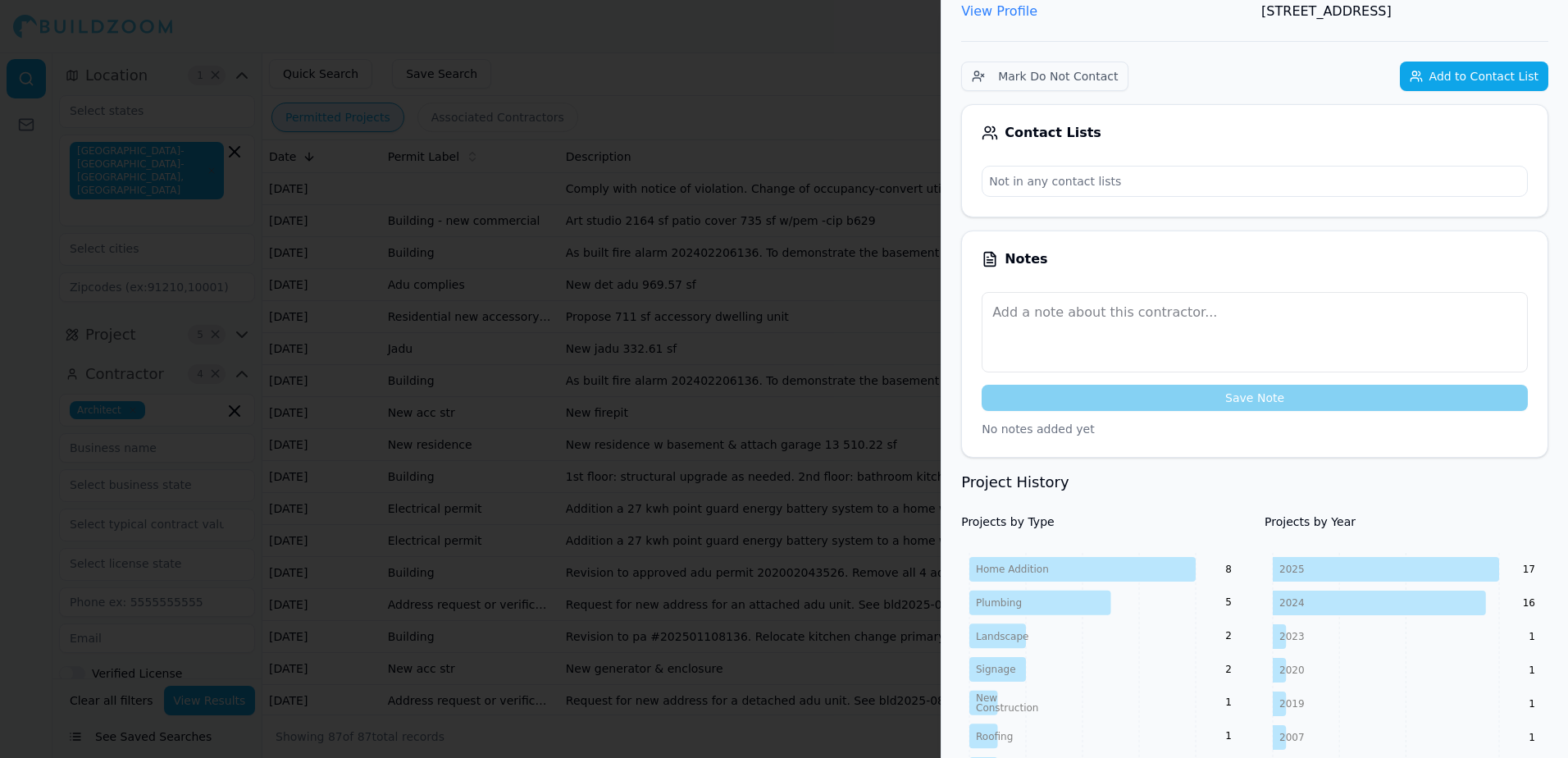
click at [866, 73] on div at bounding box center [784, 379] width 1568 height 758
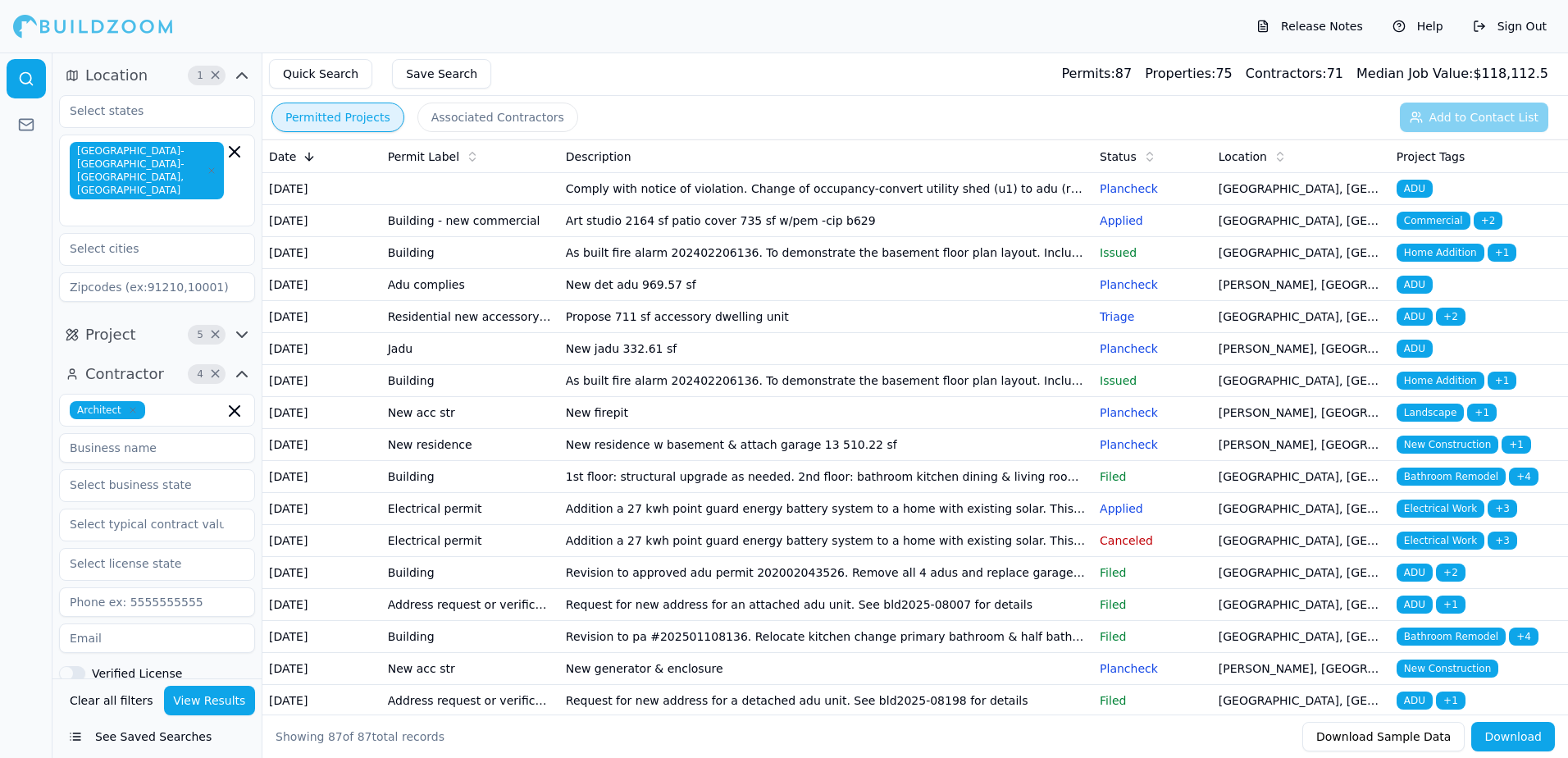
click at [1247, 333] on td "[GEOGRAPHIC_DATA], [GEOGRAPHIC_DATA]" at bounding box center [1301, 317] width 178 height 32
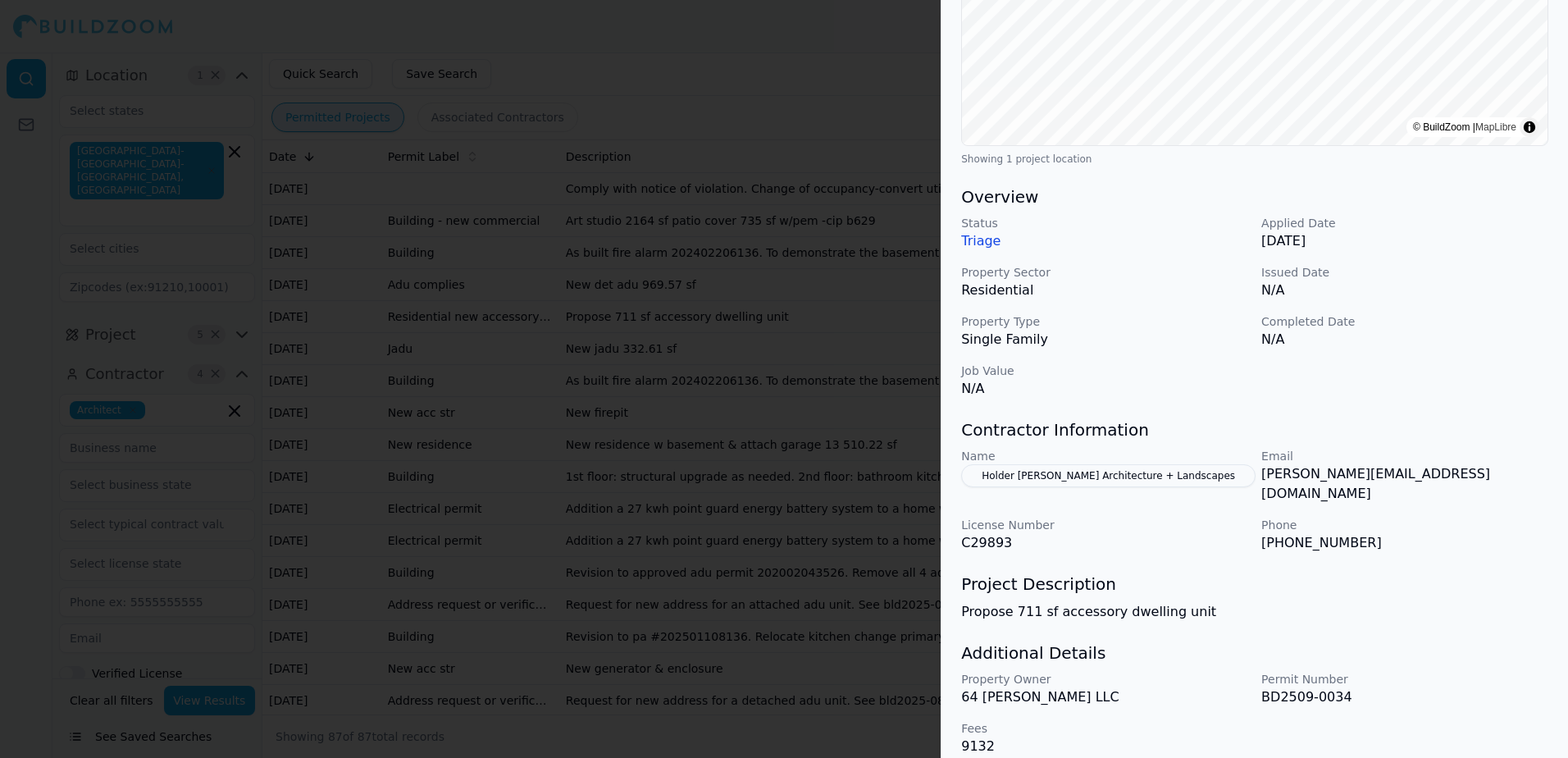
scroll to position [332, 0]
click at [1066, 474] on button "Holder [PERSON_NAME] Architecture + Landscapes" at bounding box center [1108, 474] width 295 height 23
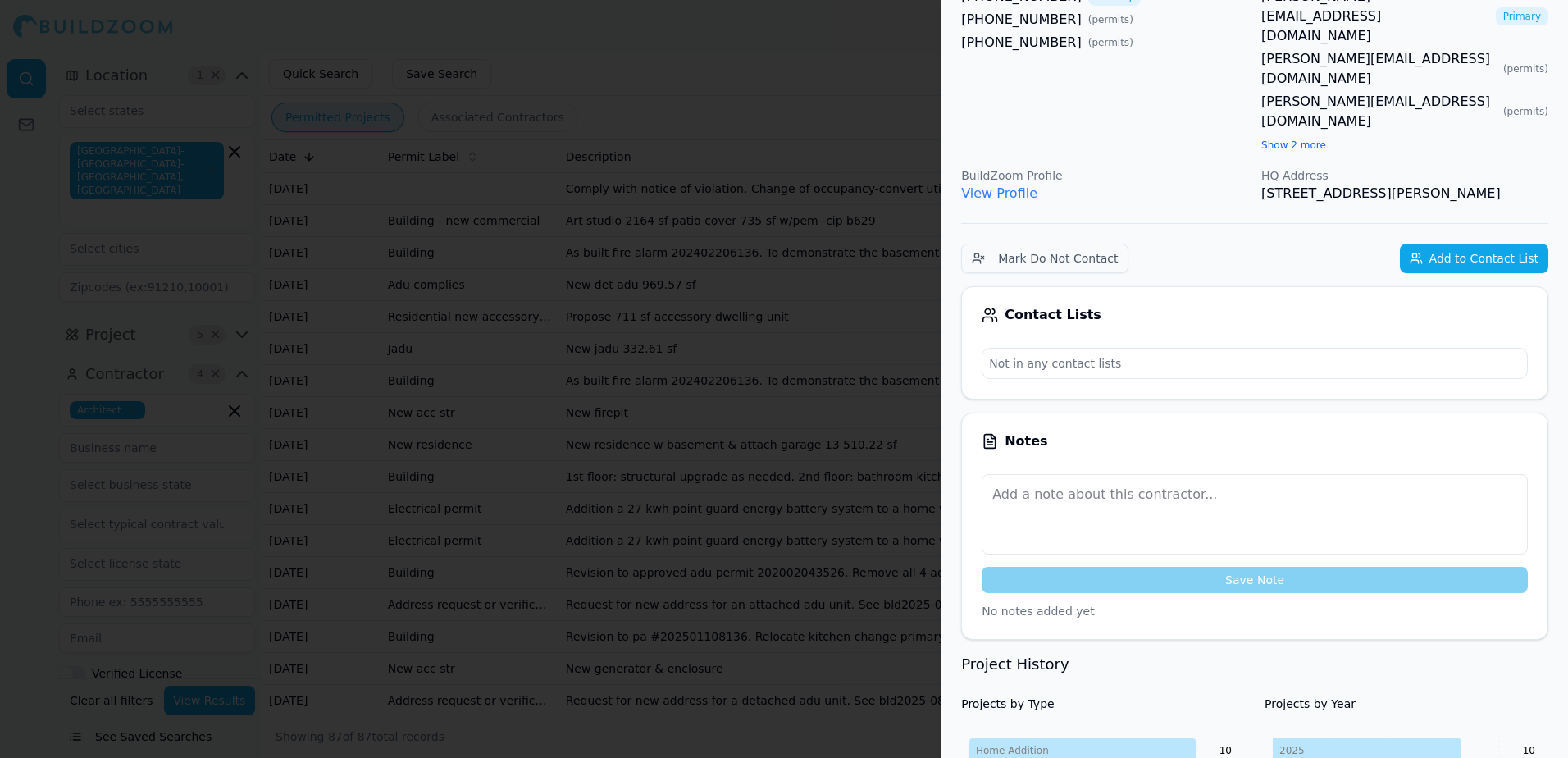
scroll to position [0, 0]
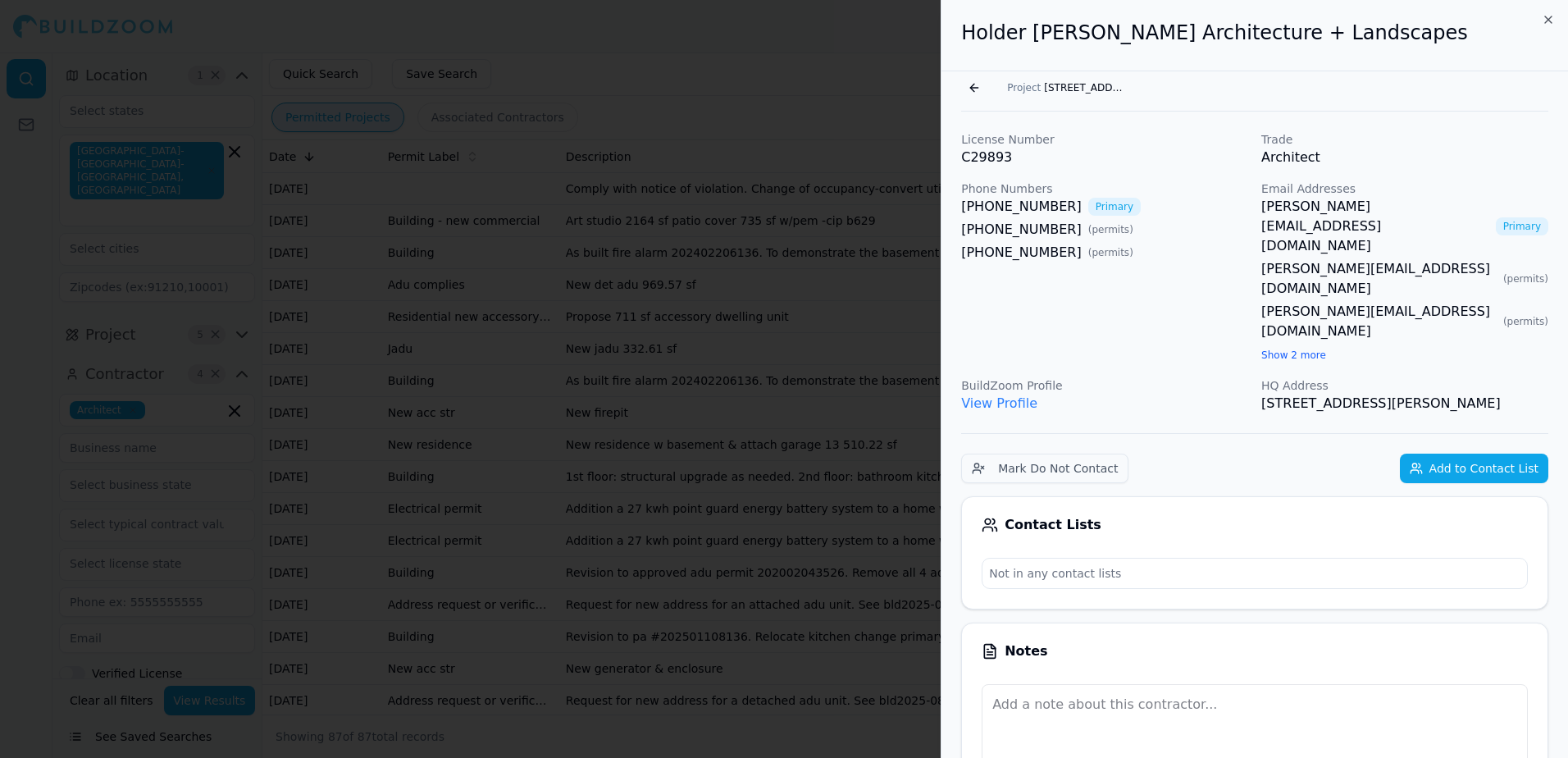
click at [994, 395] on link "View Profile" at bounding box center [999, 403] width 76 height 15
click at [1286, 204] on link "[PERSON_NAME][EMAIL_ADDRESS][DOMAIN_NAME]" at bounding box center [1375, 226] width 228 height 59
click at [1381, 30] on h2 "Holder [PERSON_NAME] Architecture + Landscapes" at bounding box center [1254, 32] width 587 height 26
click at [968, 87] on button "Go back" at bounding box center [974, 87] width 26 height 26
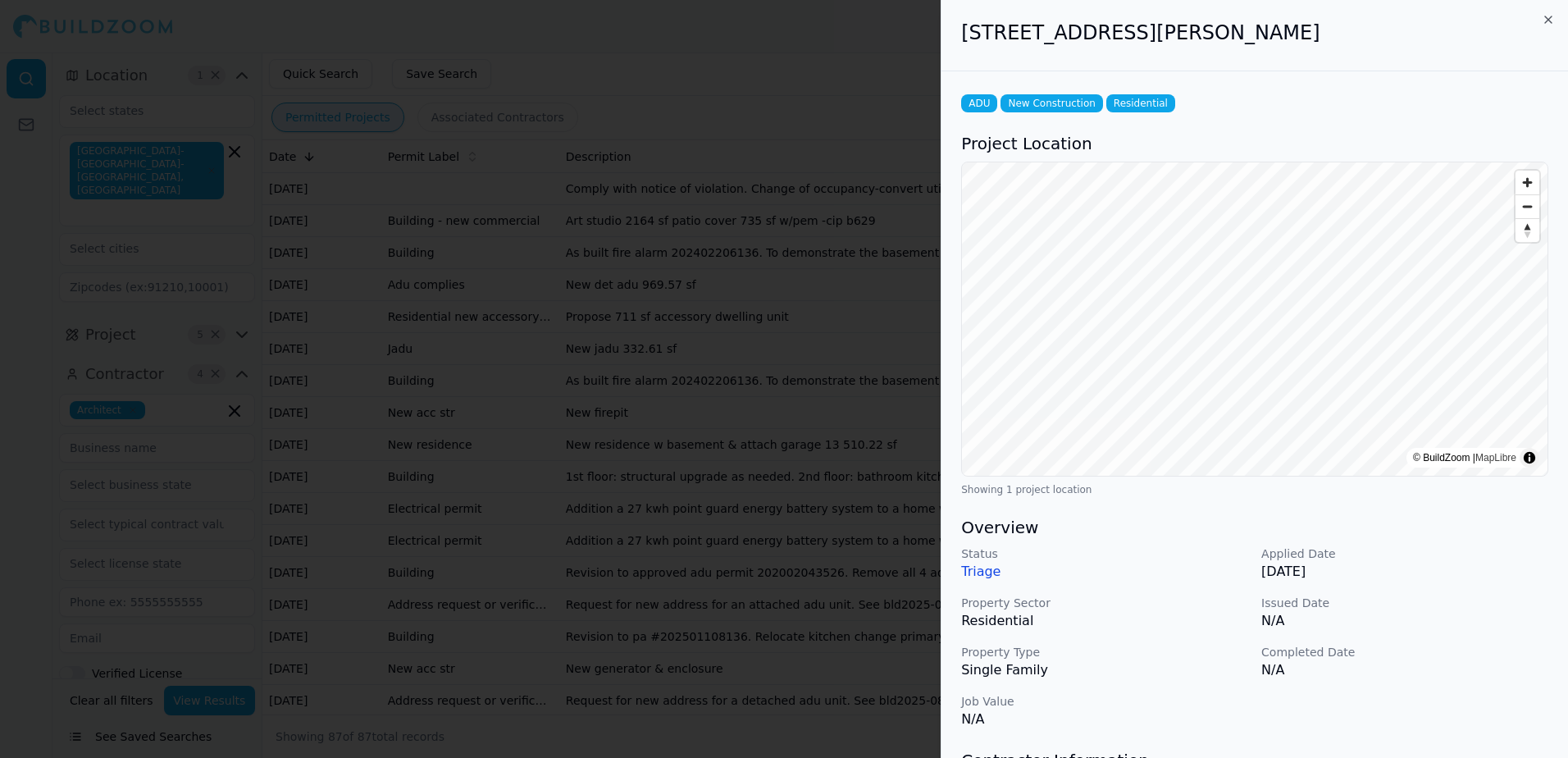
drag, startPoint x: 965, startPoint y: 33, endPoint x: 1285, endPoint y: 19, distance: 320.3
click at [1285, 19] on div "[STREET_ADDRESS][PERSON_NAME]" at bounding box center [1255, 35] width 627 height 72
drag, startPoint x: 1285, startPoint y: 19, endPoint x: 1226, endPoint y: 24, distance: 59.2
copy h2 "[STREET_ADDRESS][PERSON_NAME]"
click at [908, 68] on div at bounding box center [784, 379] width 1568 height 758
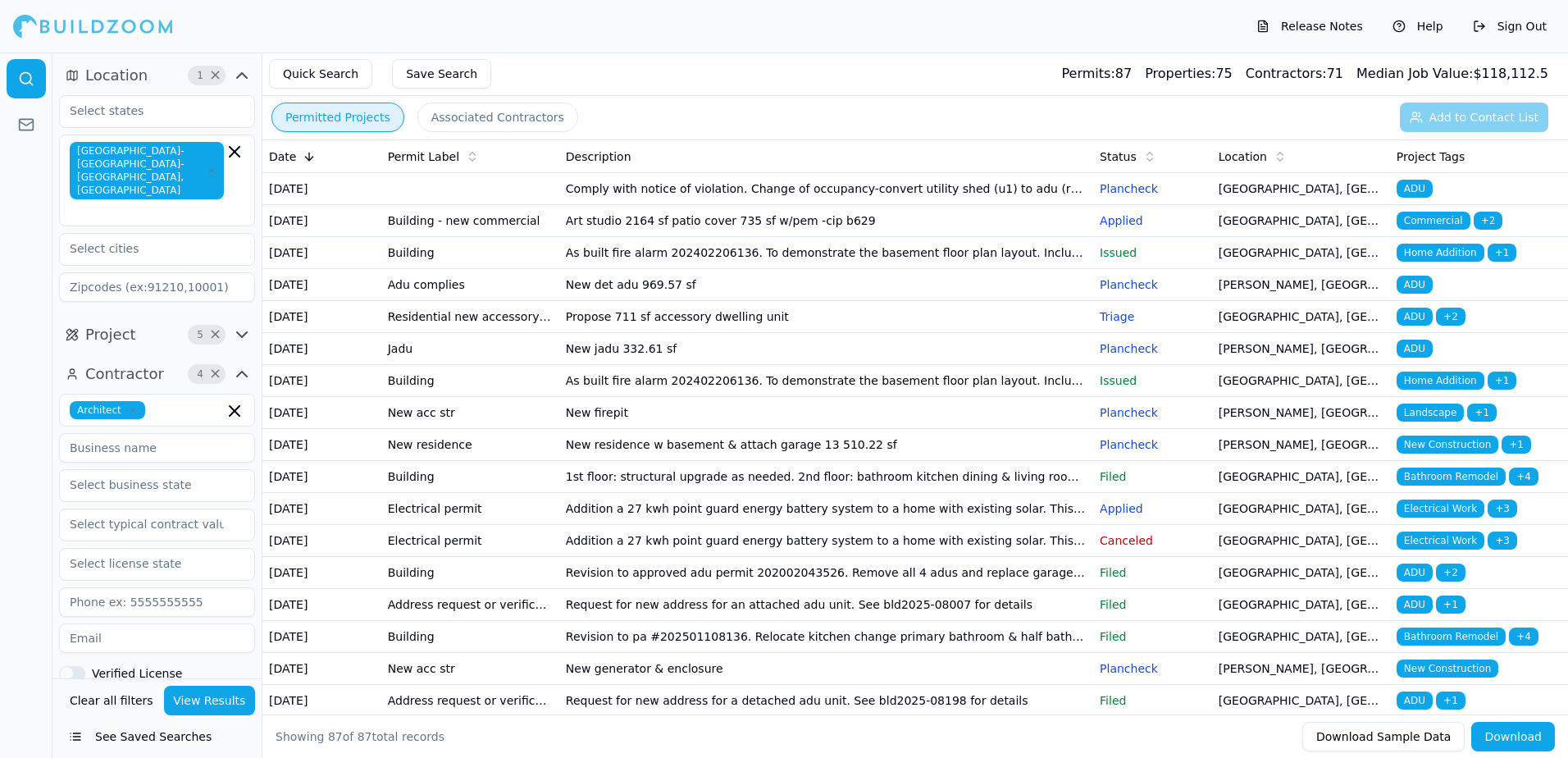
click at [1248, 365] on td "[PERSON_NAME], [GEOGRAPHIC_DATA]" at bounding box center [1301, 349] width 178 height 32
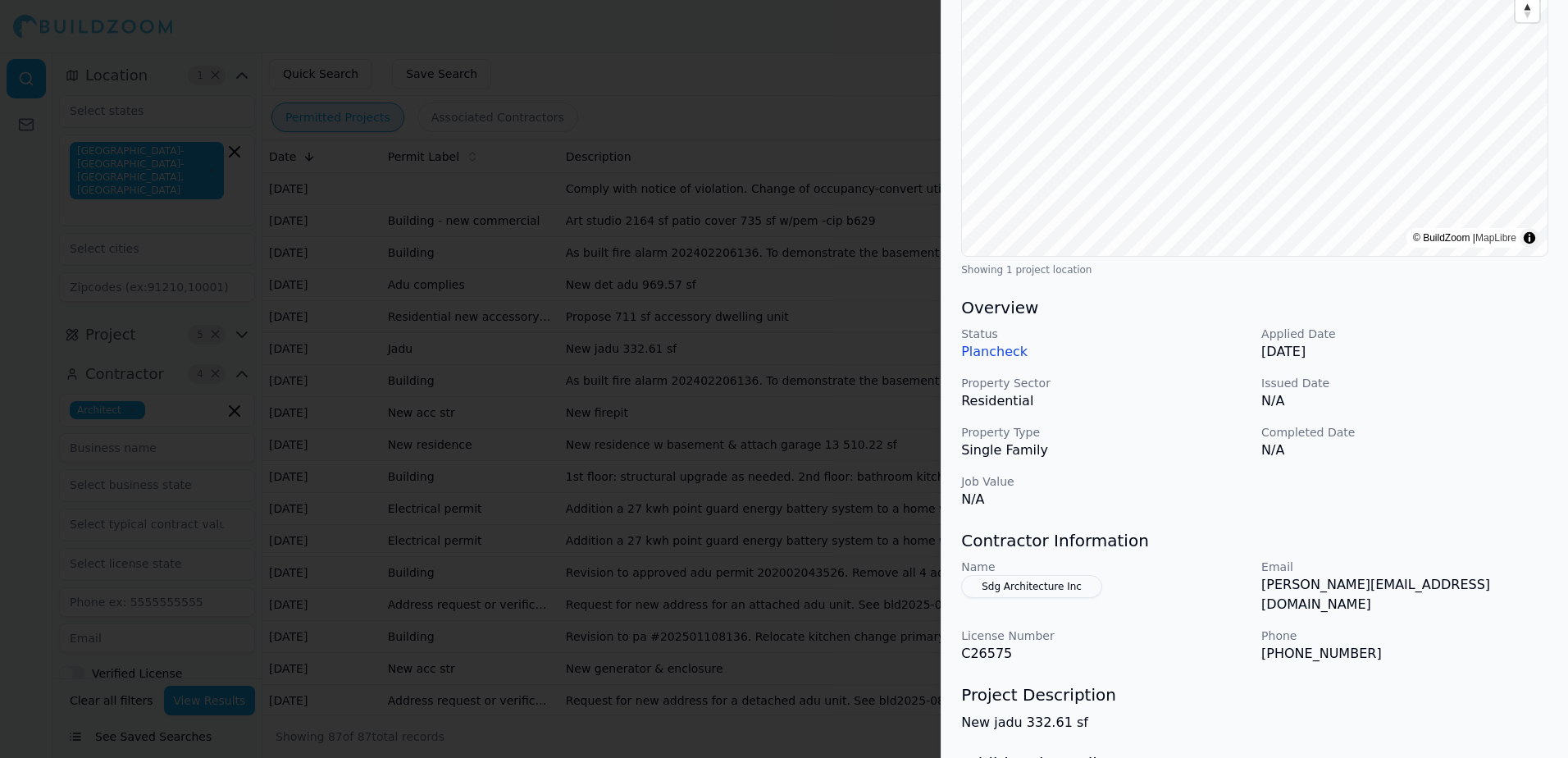
scroll to position [246, 0]
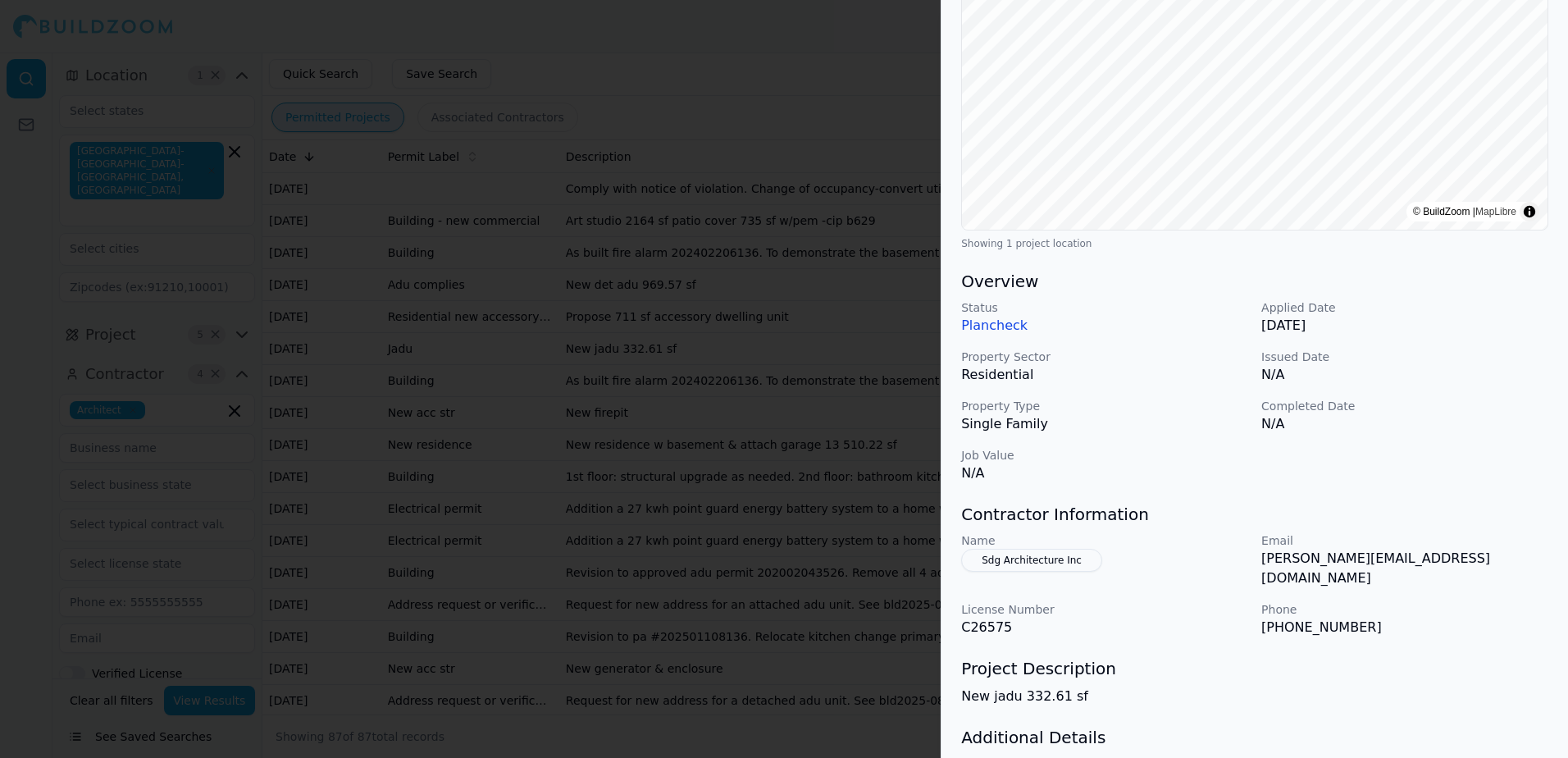
click at [1045, 559] on button "Sdg Architecture Inc" at bounding box center [1031, 560] width 141 height 23
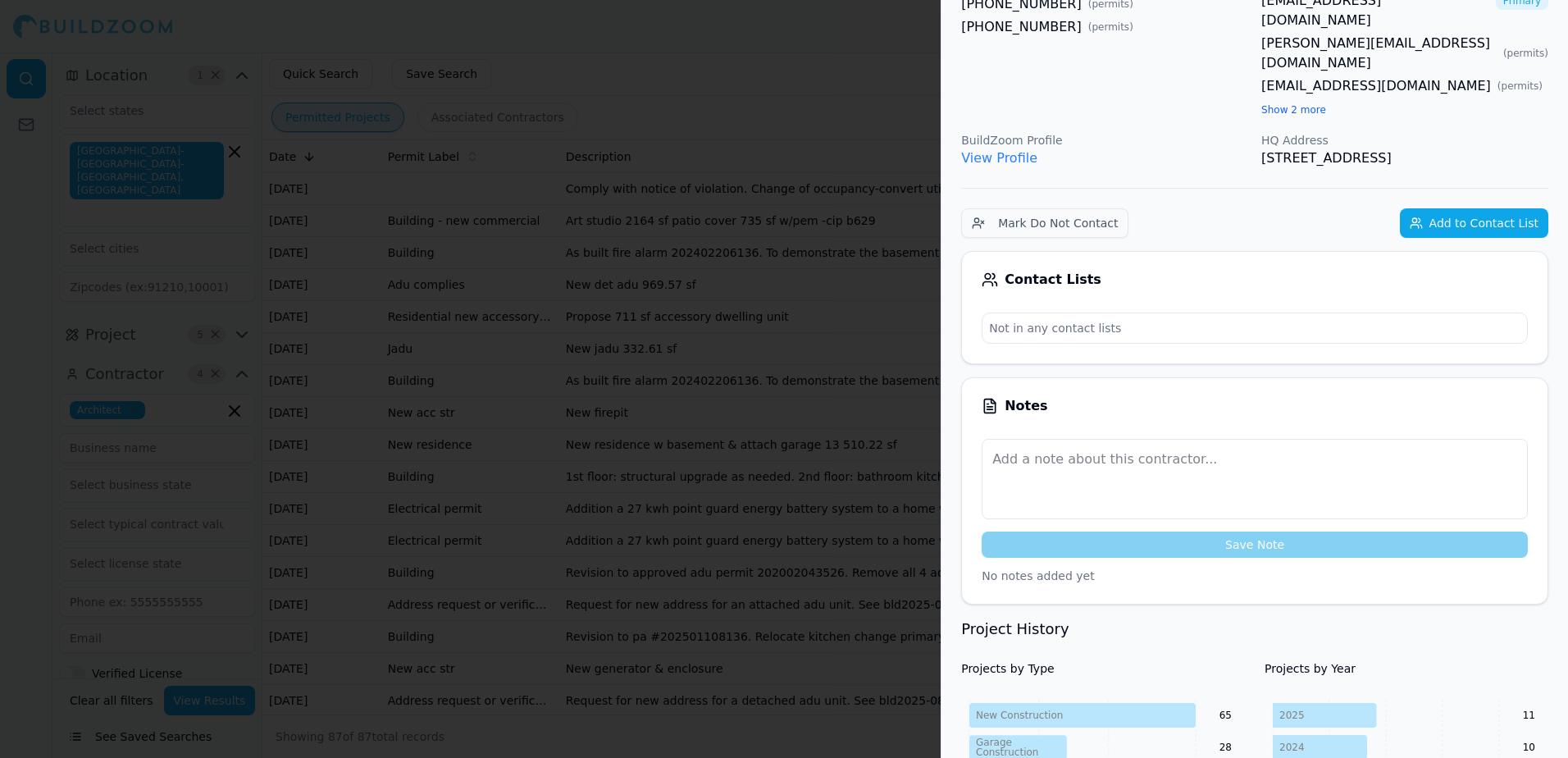
scroll to position [328, 0]
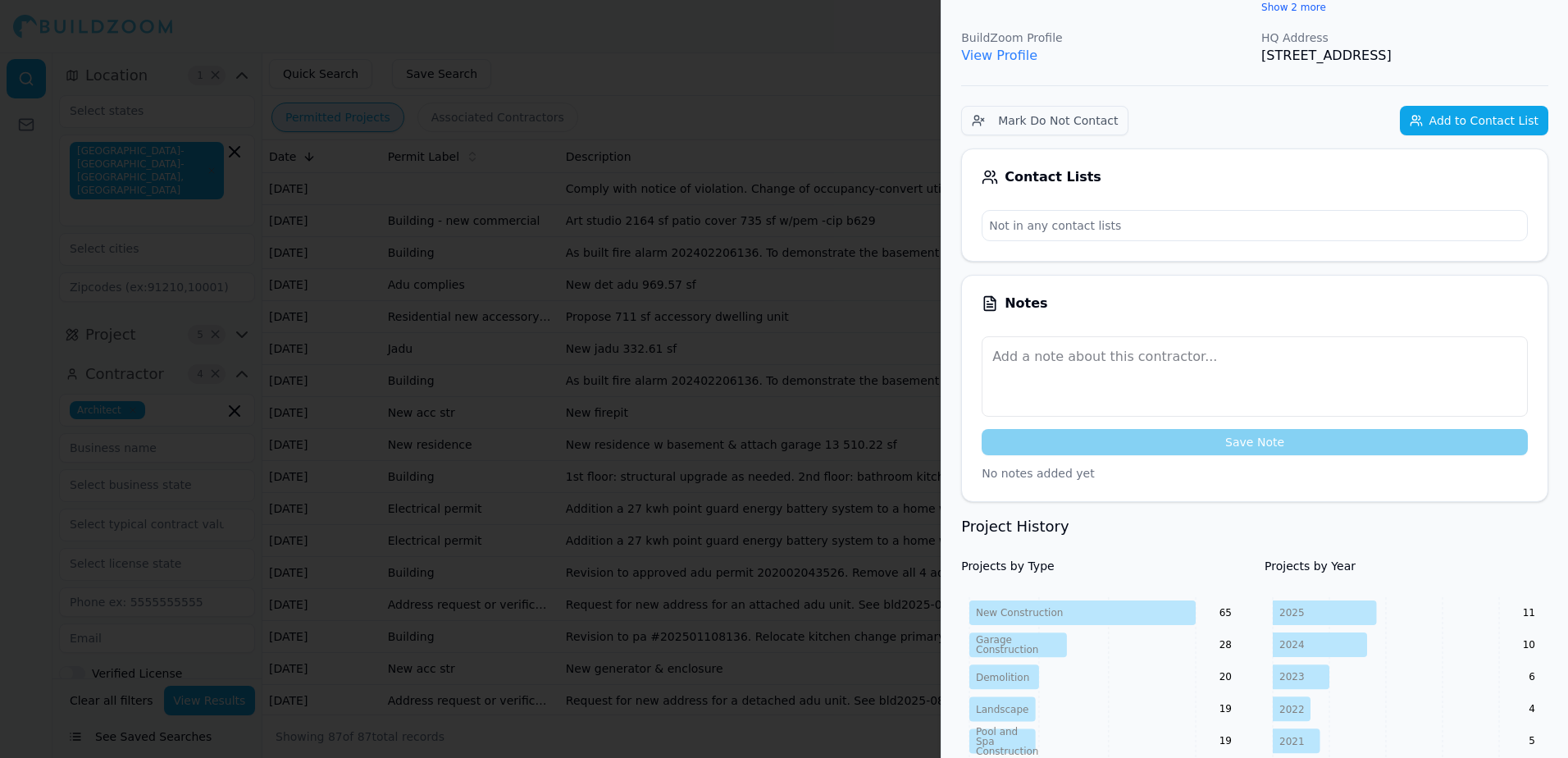
click at [837, 59] on div at bounding box center [784, 379] width 1568 height 758
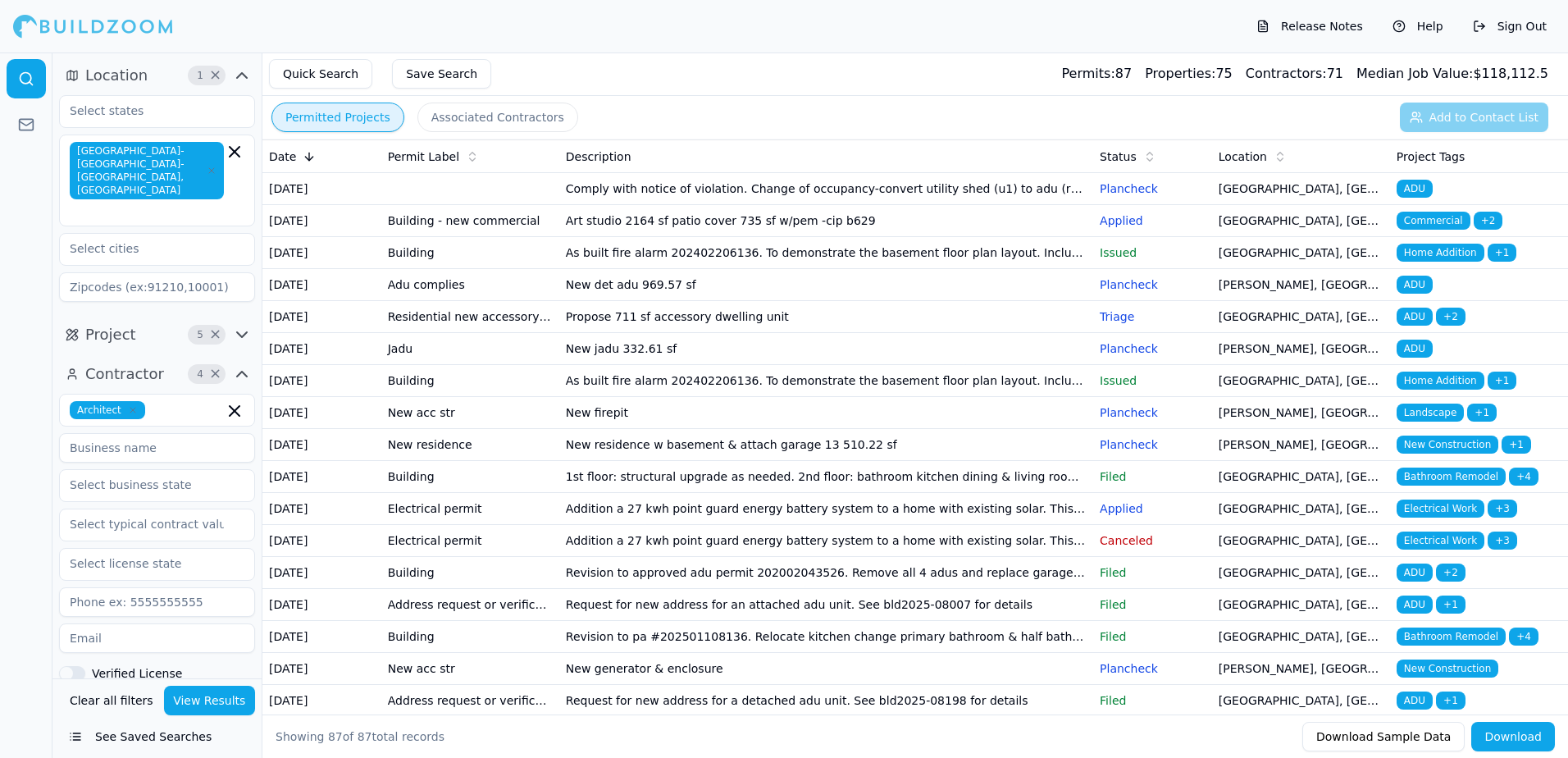
click at [1453, 389] on span "Home Addition" at bounding box center [1440, 380] width 88 height 18
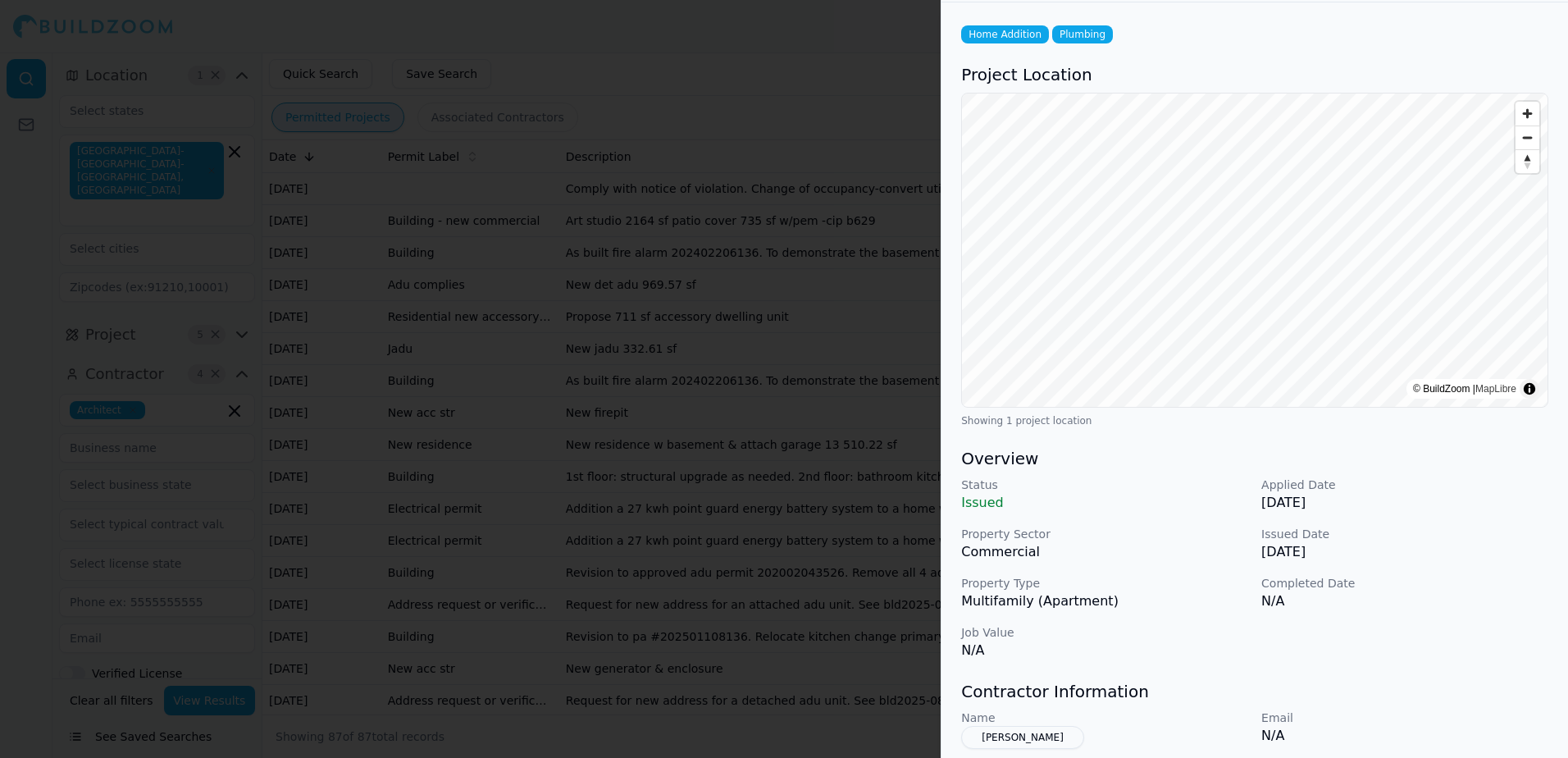
scroll to position [164, 0]
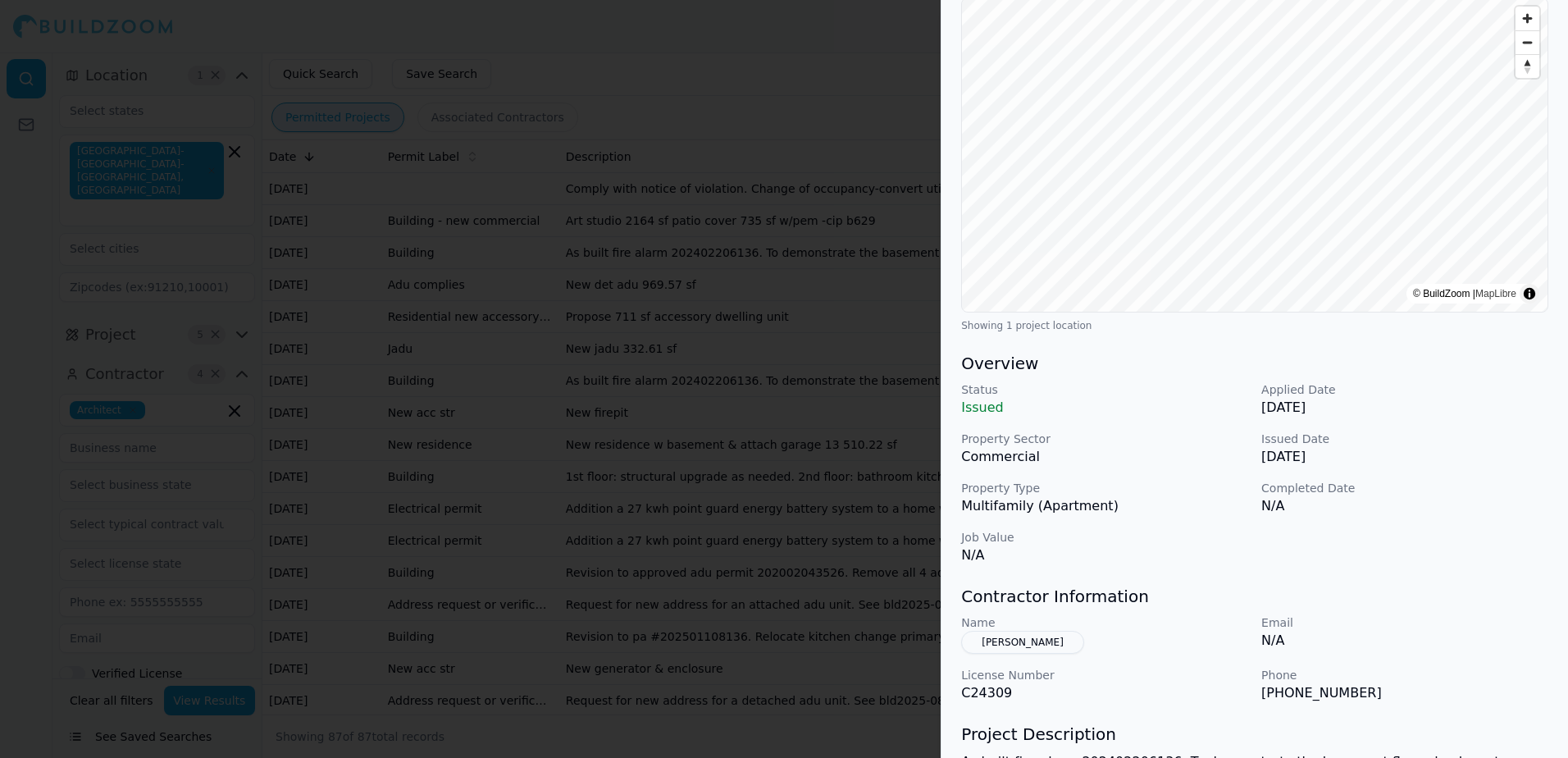
click at [1037, 643] on button "[PERSON_NAME]" at bounding box center [1023, 642] width 123 height 23
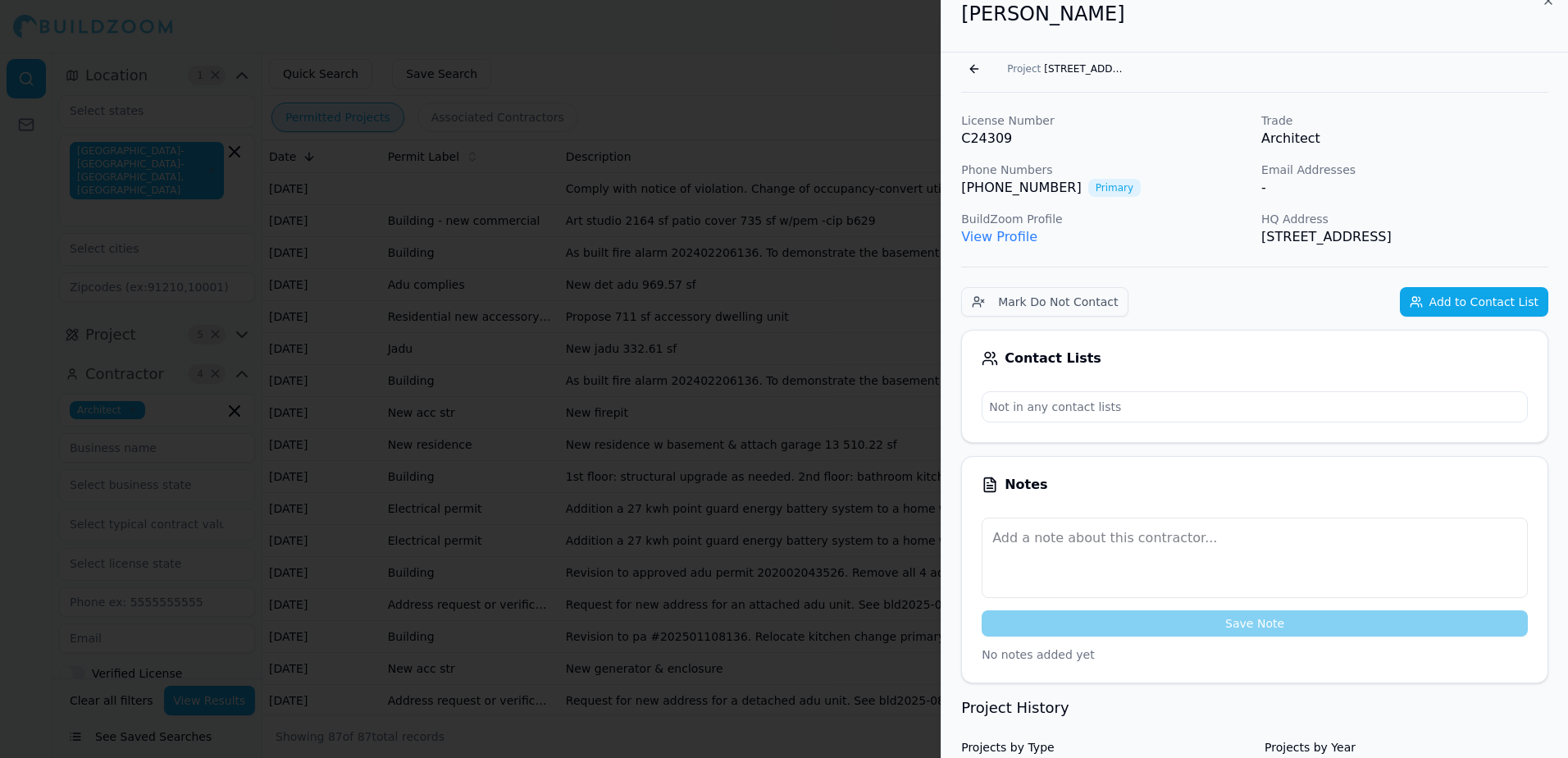
scroll to position [0, 0]
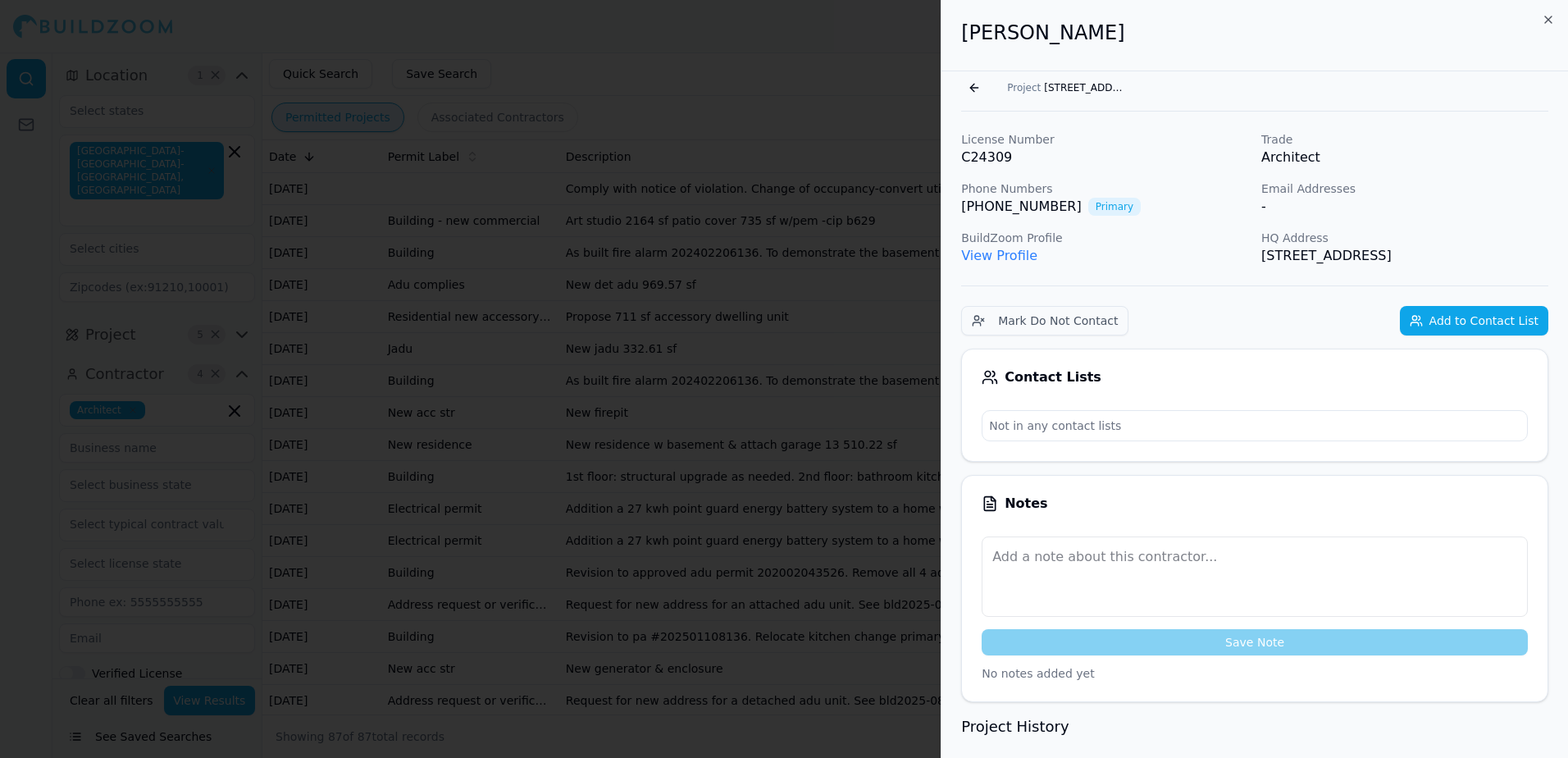
click at [974, 256] on link "View Profile" at bounding box center [999, 255] width 76 height 15
click at [972, 89] on button "Go back" at bounding box center [974, 87] width 26 height 26
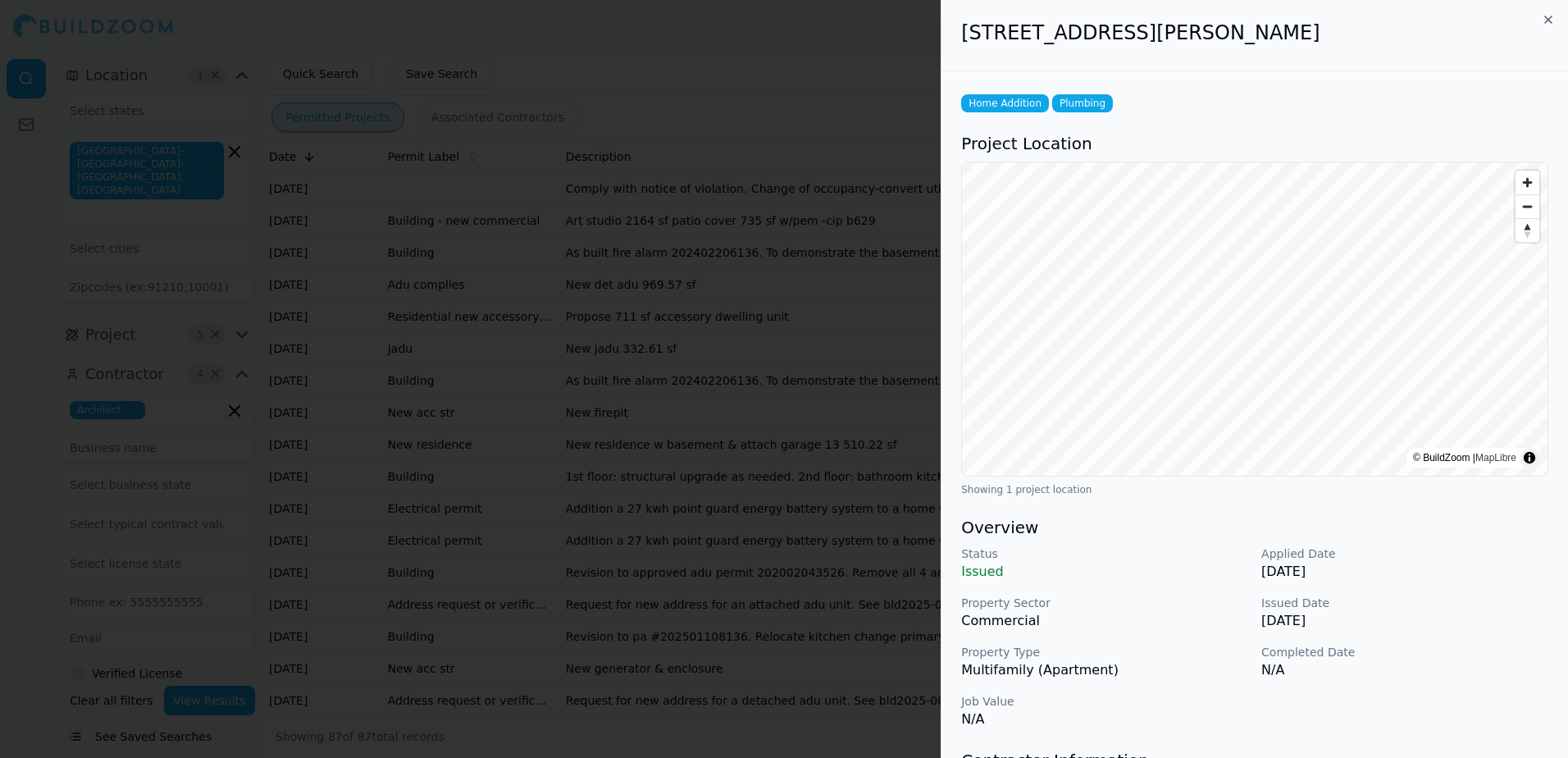
drag, startPoint x: 1261, startPoint y: 117, endPoint x: 1329, endPoint y: 52, distance: 94.1
click at [1329, 52] on div "[STREET_ADDRESS][PERSON_NAME]" at bounding box center [1255, 35] width 627 height 72
drag, startPoint x: 1329, startPoint y: 52, endPoint x: 1251, endPoint y: 32, distance: 80.5
copy h2 "[STREET_ADDRESS][PERSON_NAME]"
click at [858, 72] on div at bounding box center [784, 379] width 1568 height 758
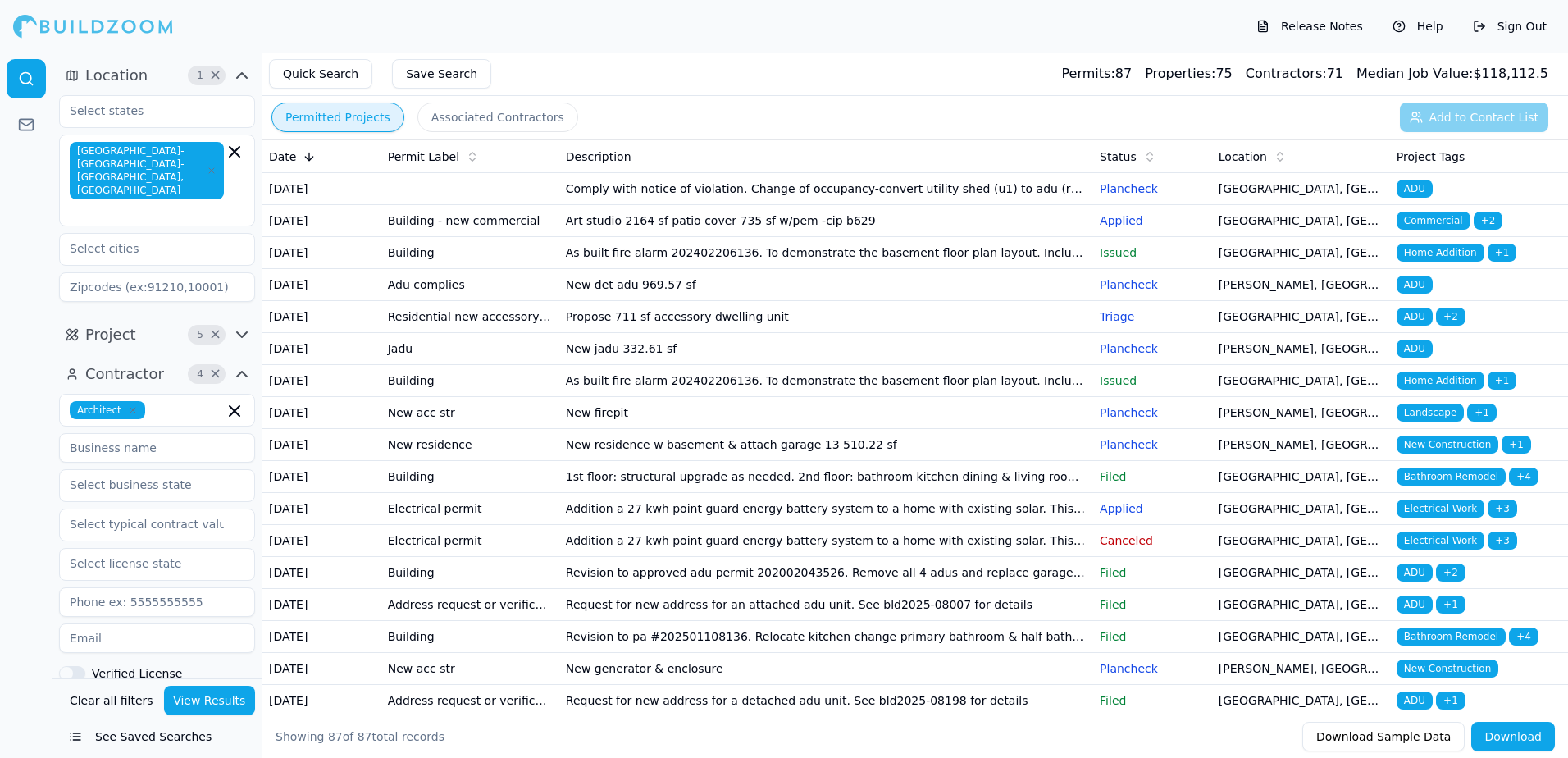
click at [1444, 389] on span "Home Addition" at bounding box center [1440, 380] width 88 height 18
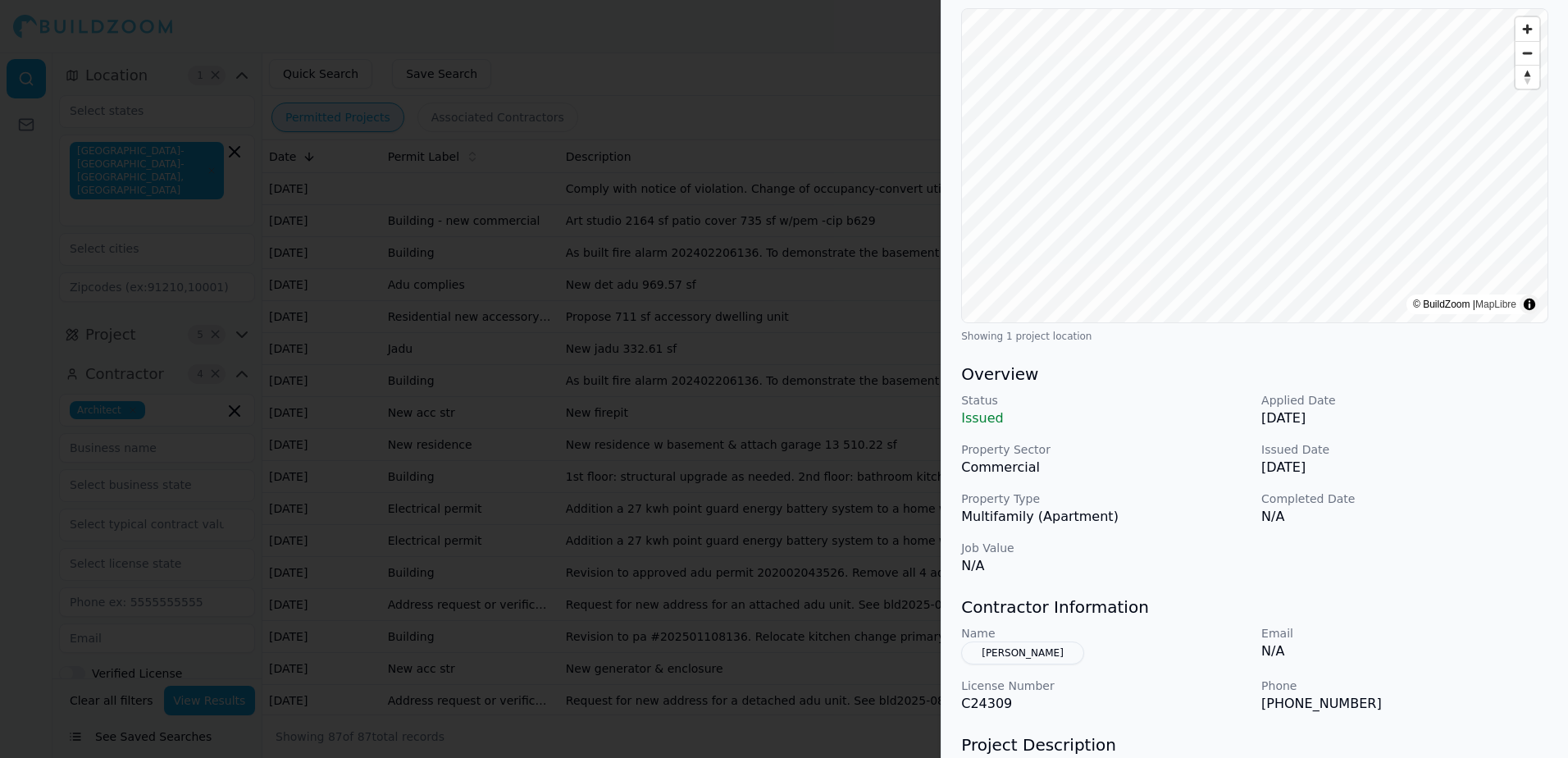
scroll to position [164, 0]
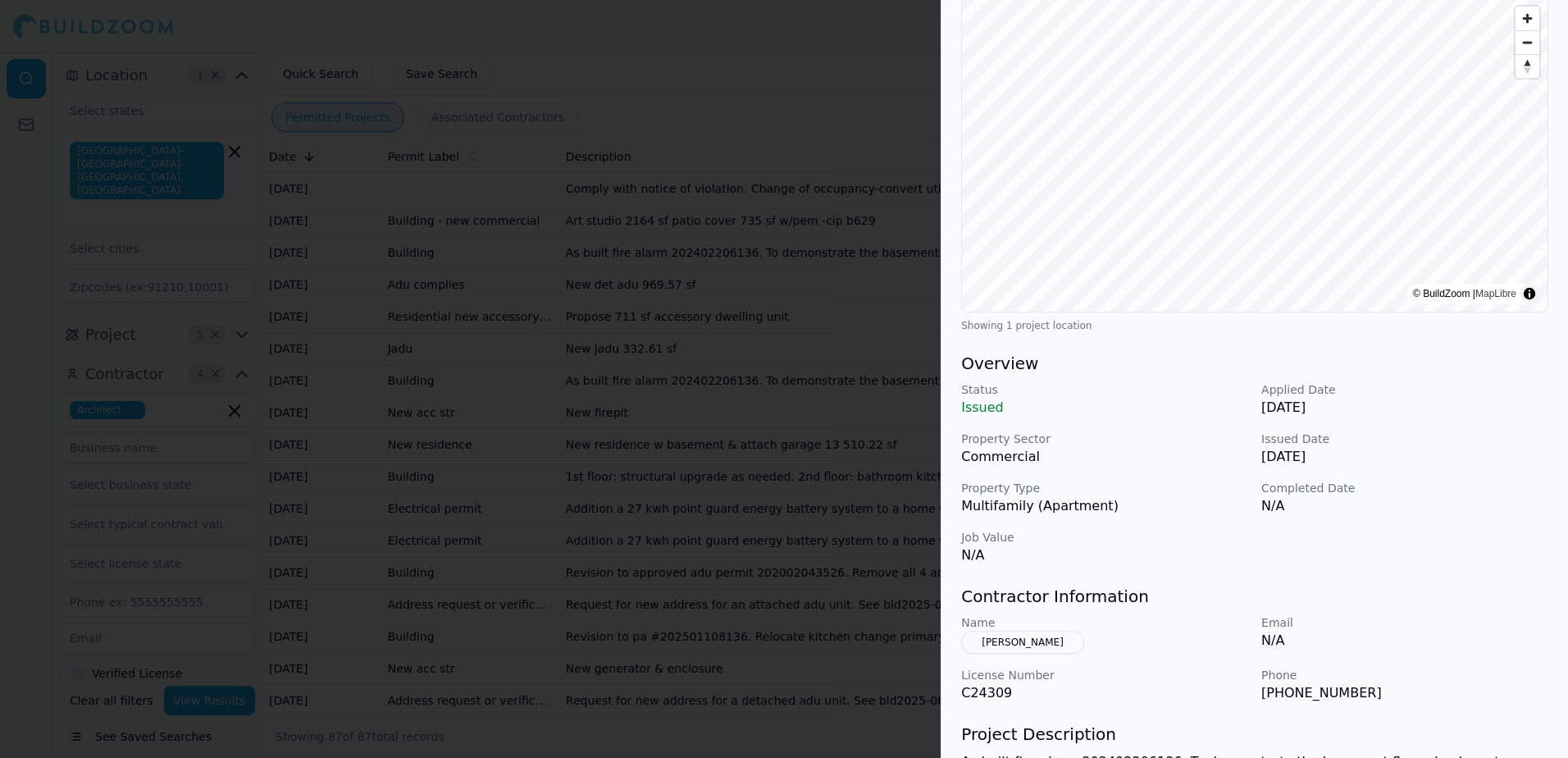
click at [789, 69] on div at bounding box center [784, 379] width 1568 height 758
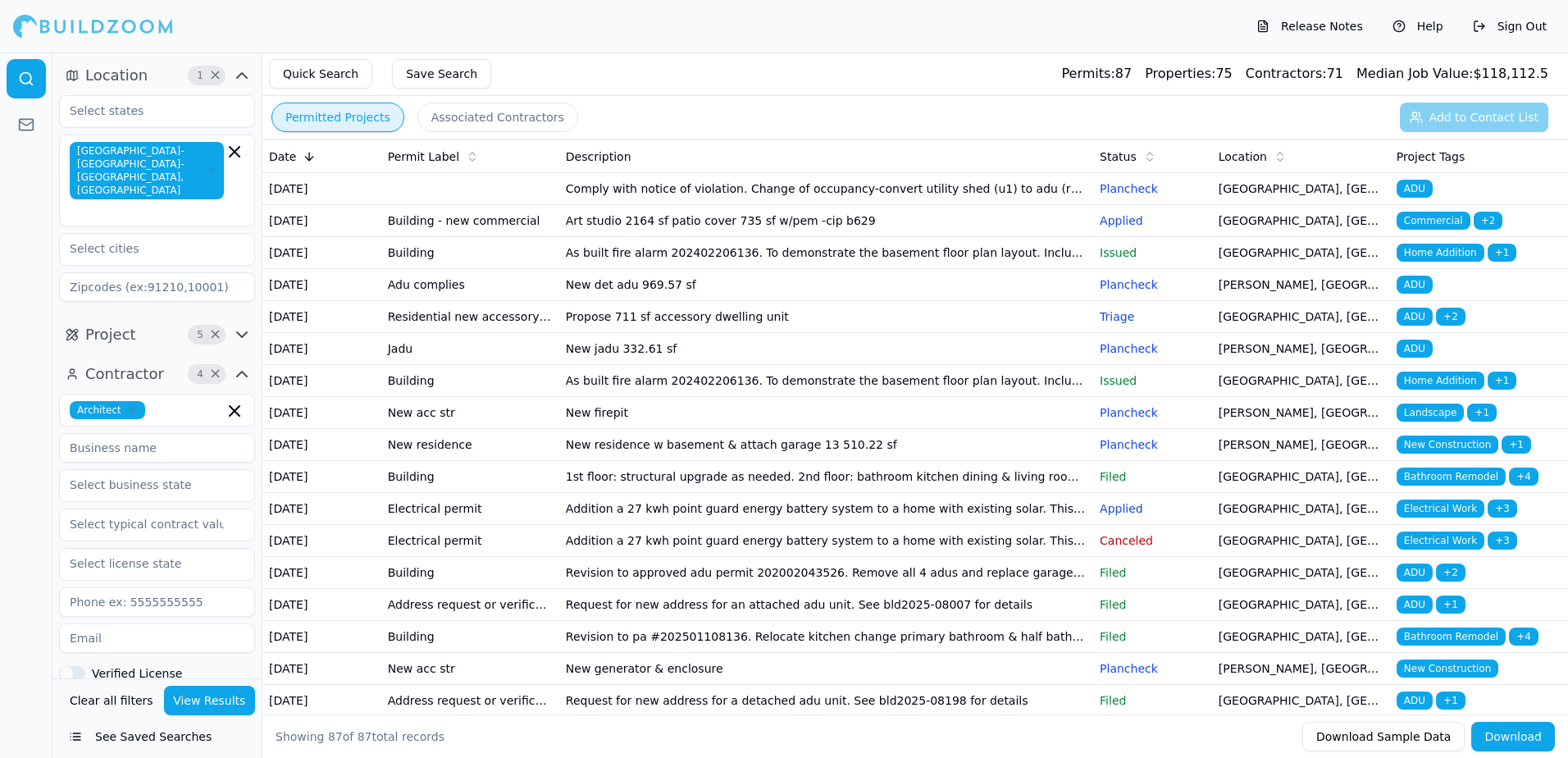
click at [1456, 485] on span "Bathroom Remodel" at bounding box center [1451, 476] width 109 height 18
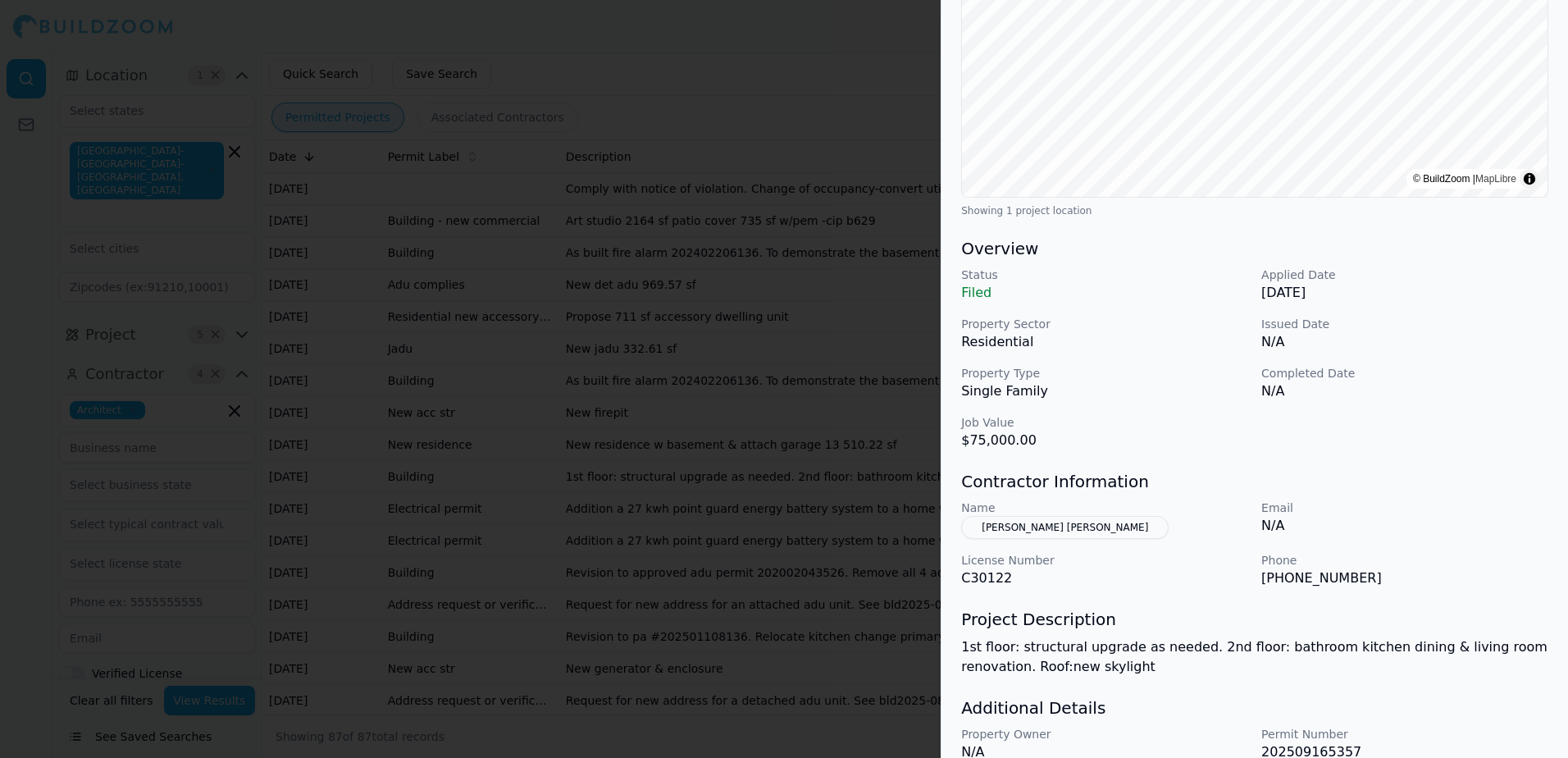
scroll to position [328, 0]
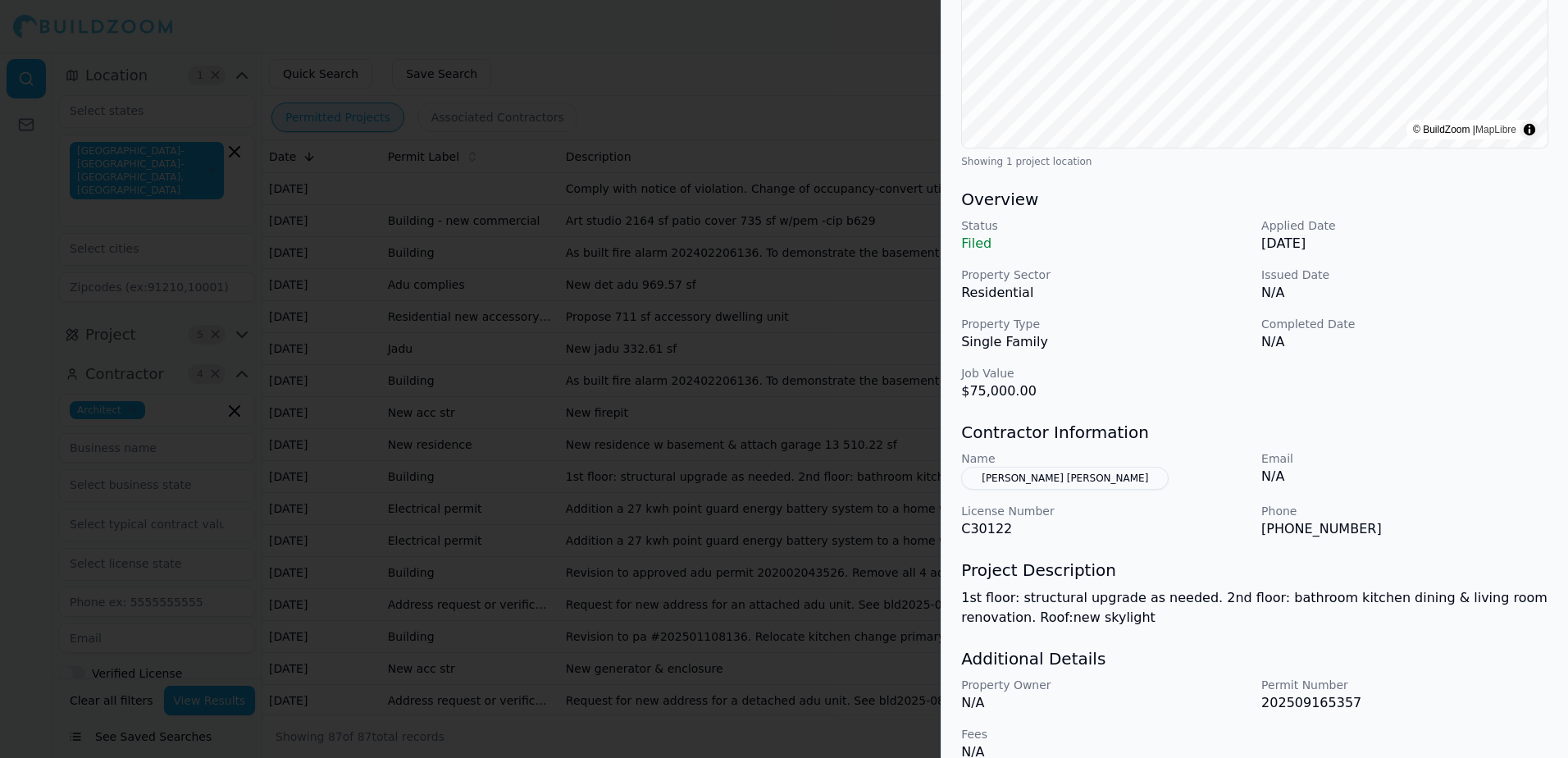
click at [1001, 474] on button "[PERSON_NAME] [PERSON_NAME]" at bounding box center [1065, 478] width 208 height 23
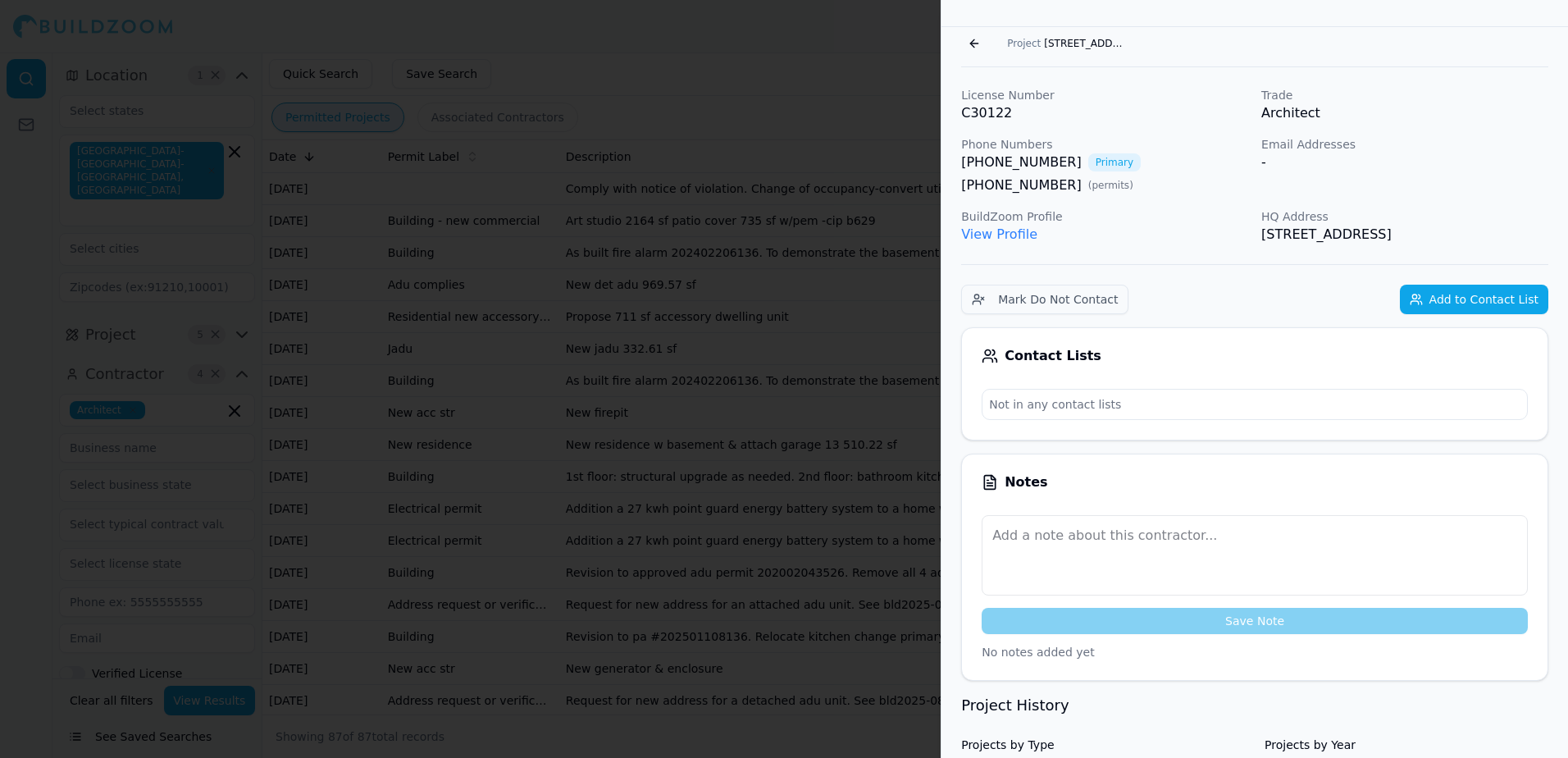
scroll to position [0, 0]
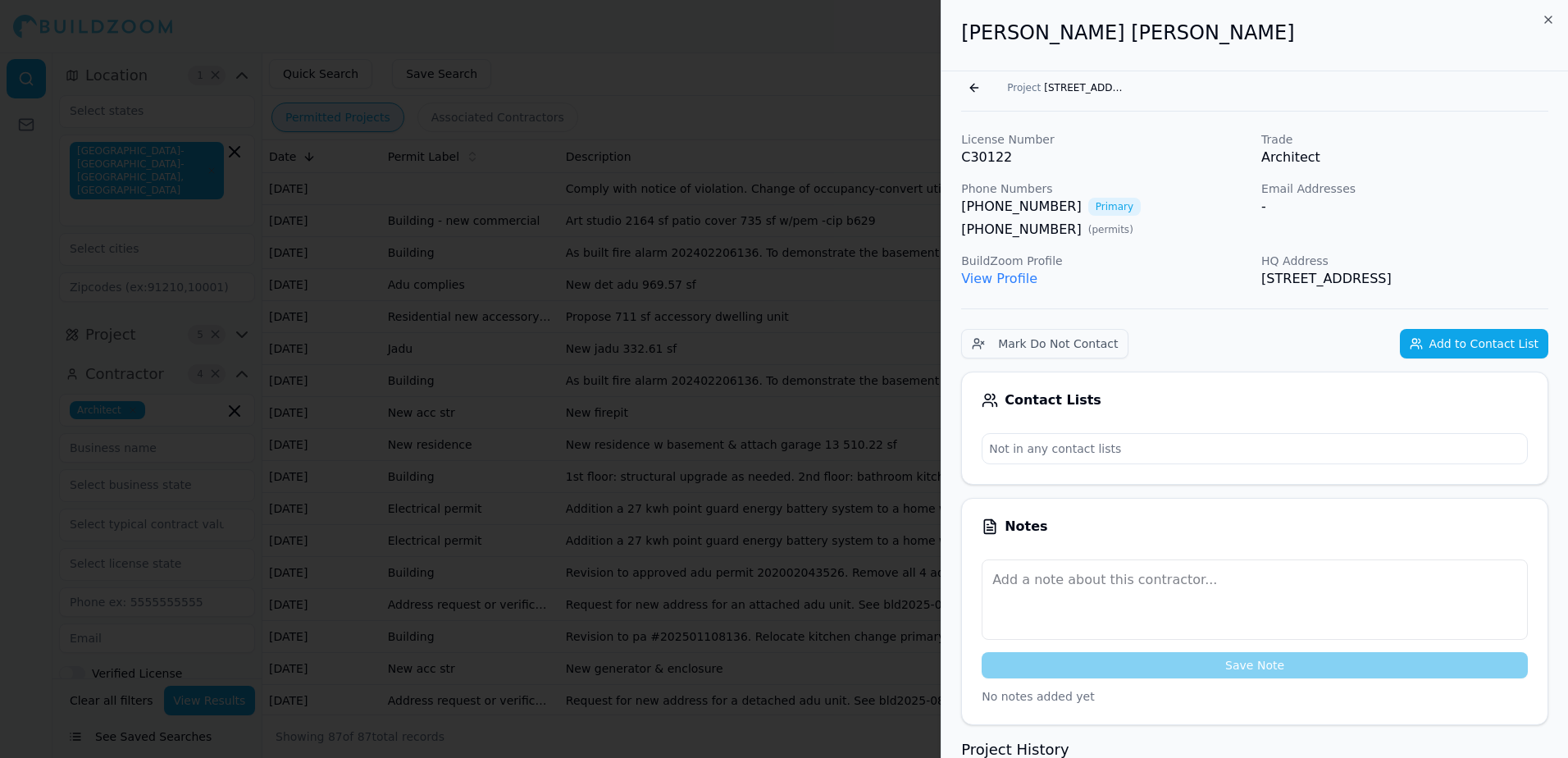
click at [997, 280] on link "View Profile" at bounding box center [999, 279] width 76 height 15
click at [975, 87] on button "Go back" at bounding box center [974, 87] width 26 height 26
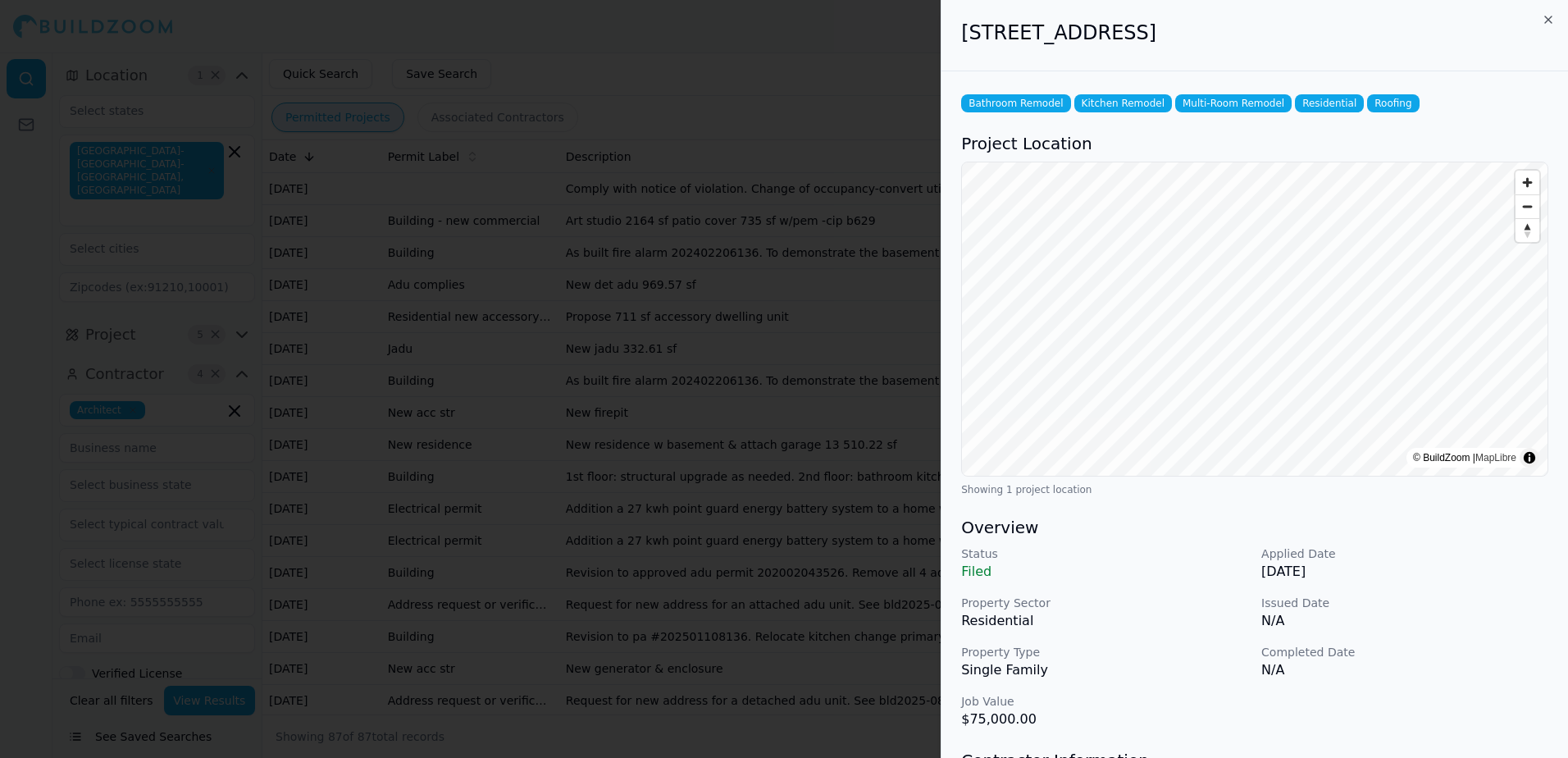
drag, startPoint x: 963, startPoint y: 32, endPoint x: 1338, endPoint y: 35, distance: 375.0
click at [1338, 35] on h2 "[STREET_ADDRESS]" at bounding box center [1254, 32] width 587 height 26
drag, startPoint x: 1338, startPoint y: 35, endPoint x: 1265, endPoint y: 35, distance: 73.0
copy h2 "[STREET_ADDRESS]"
click at [844, 59] on div at bounding box center [784, 379] width 1568 height 758
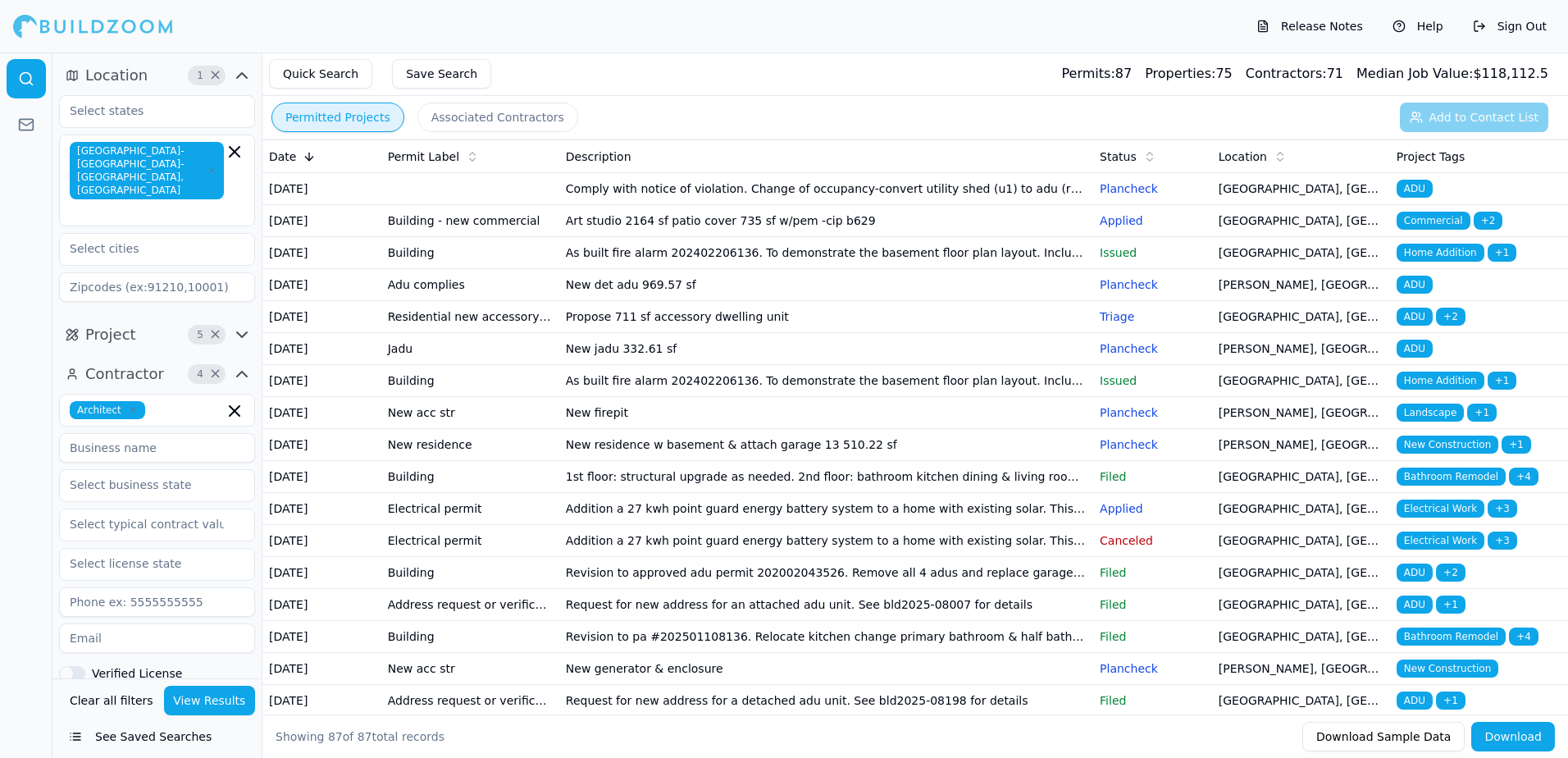
click at [1066, 525] on td "Addition a 27 kwh point guard energy battery system to a home with existing sol…" at bounding box center [826, 509] width 534 height 32
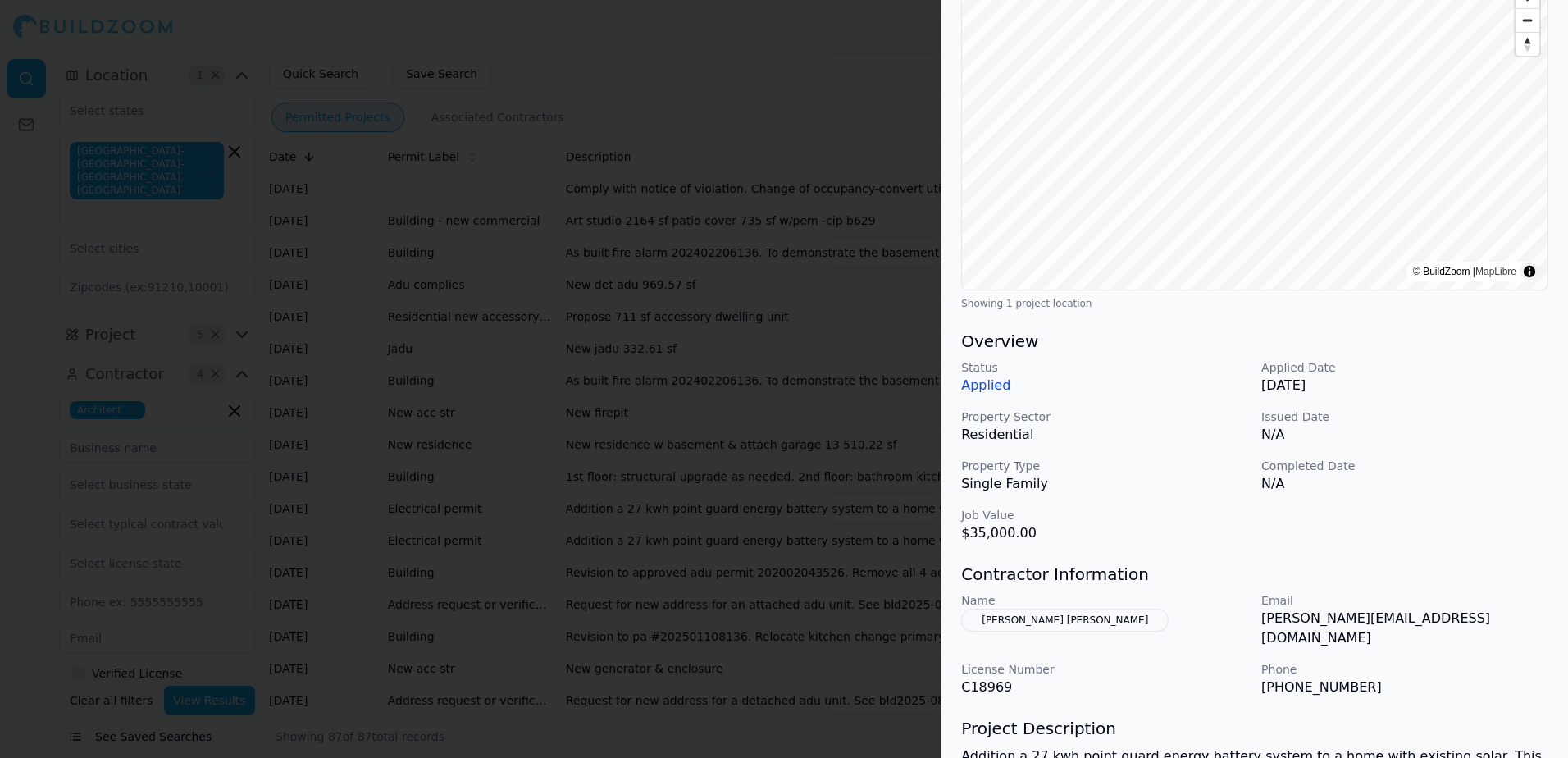
scroll to position [246, 0]
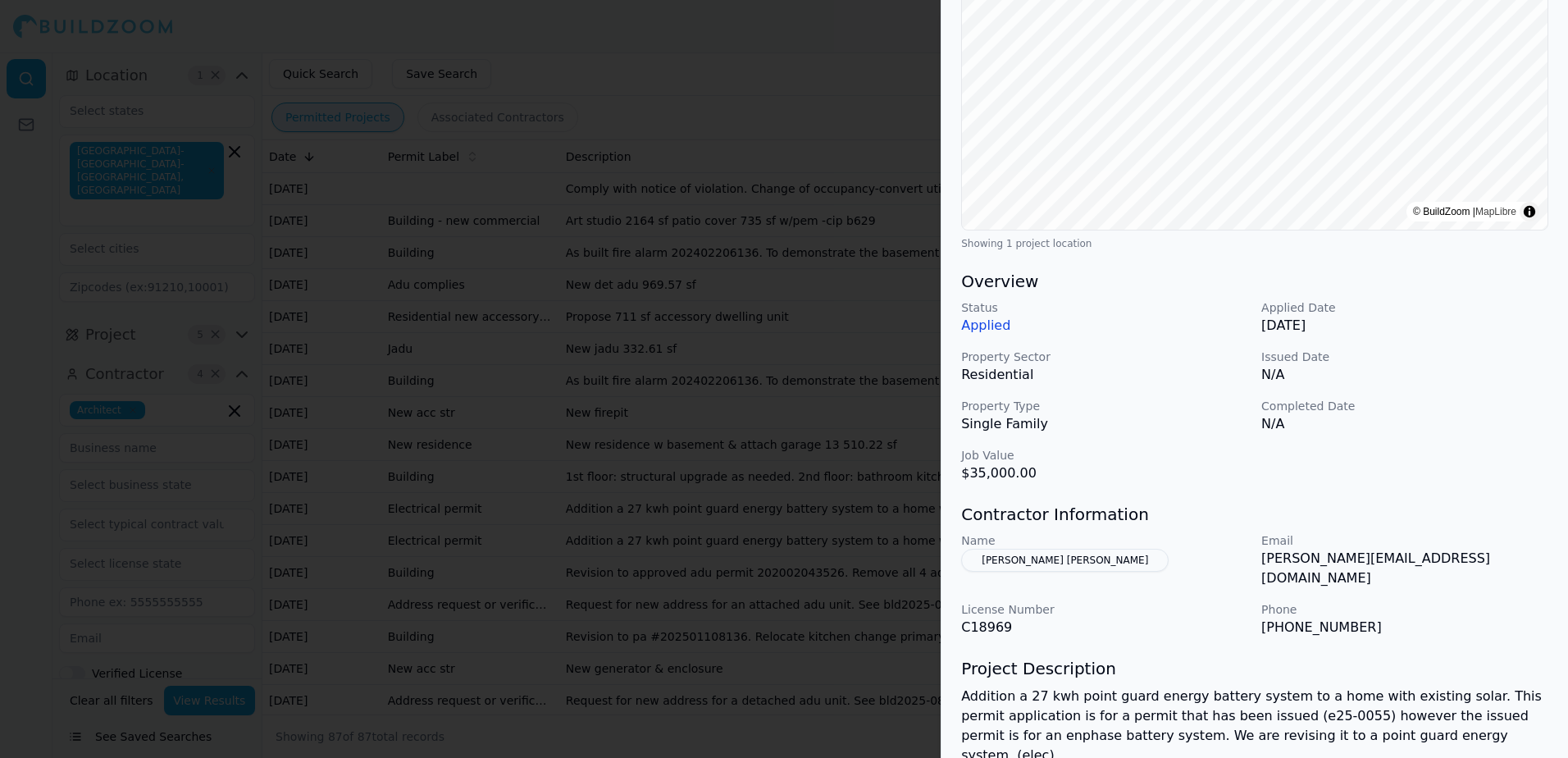
click at [827, 6] on div at bounding box center [784, 379] width 1568 height 758
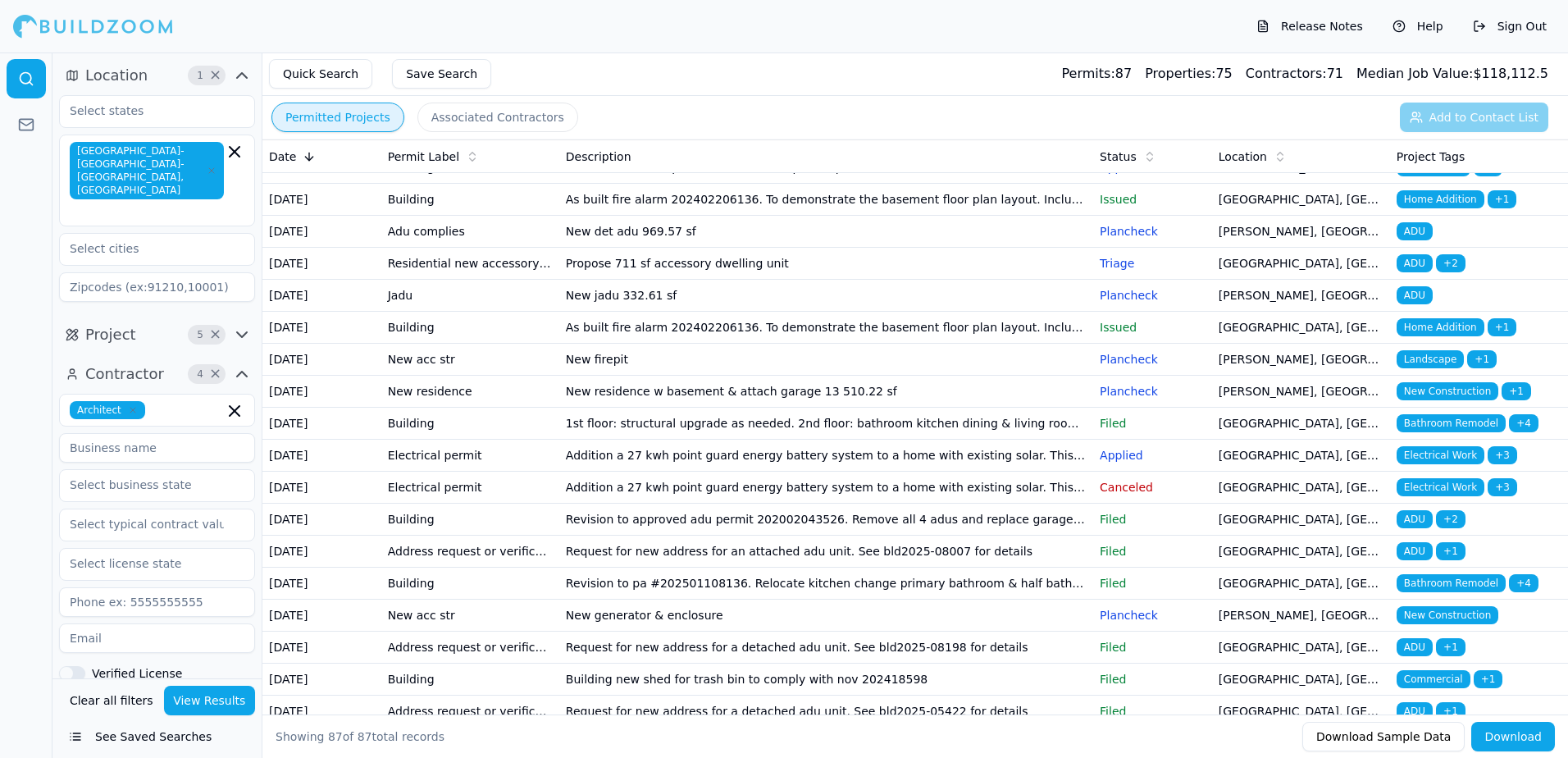
scroll to position [82, 0]
